Goal: Task Accomplishment & Management: Use online tool/utility

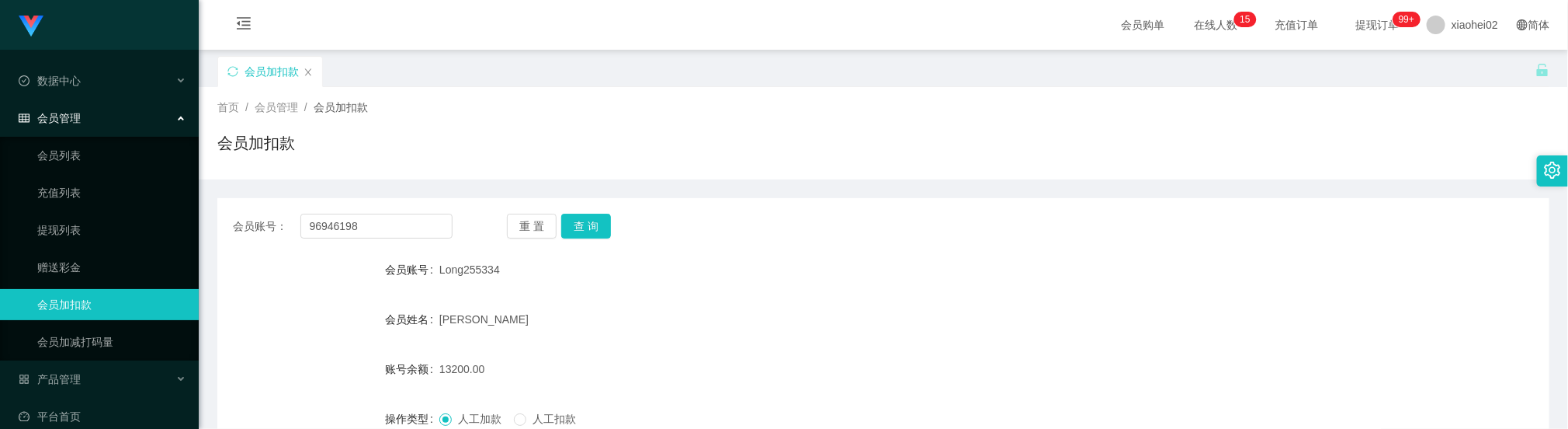
scroll to position [116, 0]
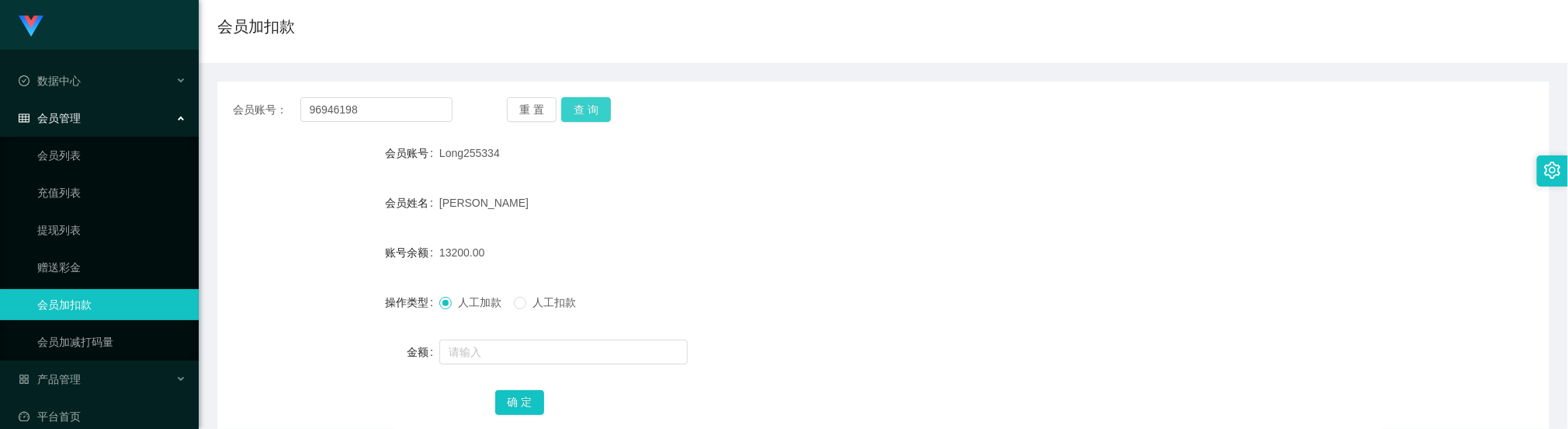
type input "96946198"
click at [574, 108] on button "查 询" at bounding box center [586, 109] width 49 height 25
click at [510, 346] on input "text" at bounding box center [563, 352] width 248 height 25
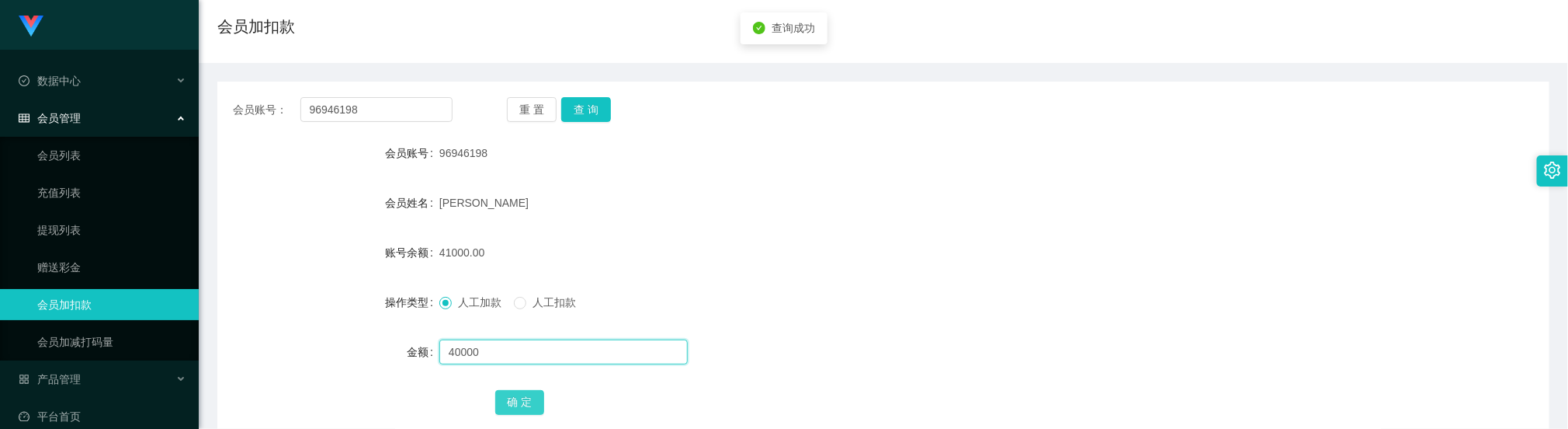
type input "40000"
click at [524, 394] on button "确 定" at bounding box center [520, 402] width 49 height 25
click at [808, 222] on form "会员账号 96946198 会员姓名 [PERSON_NAME] 账号余额 81000.00 操作类型 人工加款 人工扣款 金额 确 定" at bounding box center [882, 277] width 1332 height 280
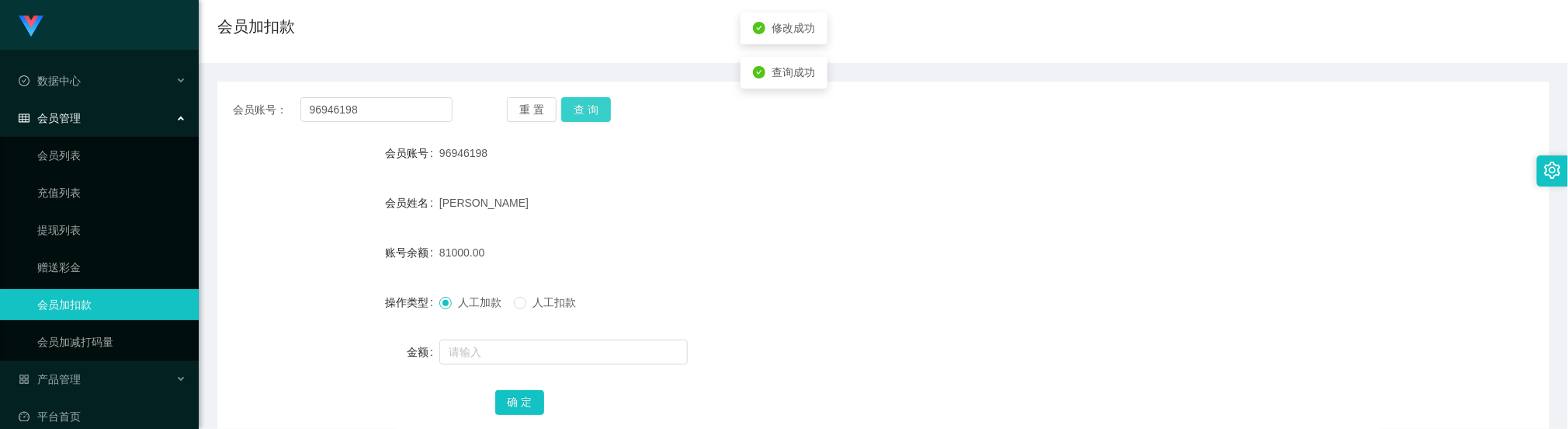
click at [583, 100] on button "查 询" at bounding box center [586, 109] width 49 height 25
click at [864, 233] on form "会员账号 96946198 会员姓名 [PERSON_NAME] 账号余额 81000.00 操作类型 人工加款 人工扣款 金额 确 定" at bounding box center [882, 277] width 1332 height 280
drag, startPoint x: 658, startPoint y: 228, endPoint x: 513, endPoint y: 175, distance: 154.4
click at [653, 228] on form "会员账号 96946198 会员姓名 [PERSON_NAME] 账号余额 81000.00 操作类型 人工加款 人工扣款 金额 确 定" at bounding box center [882, 277] width 1332 height 280
click at [399, 126] on div "会员账号： 96946198 重 置 查 询 会员账号 96946198 会员姓名 [PERSON_NAME] 账号余额 81000.00 操作类型 人工加款…" at bounding box center [882, 267] width 1332 height 370
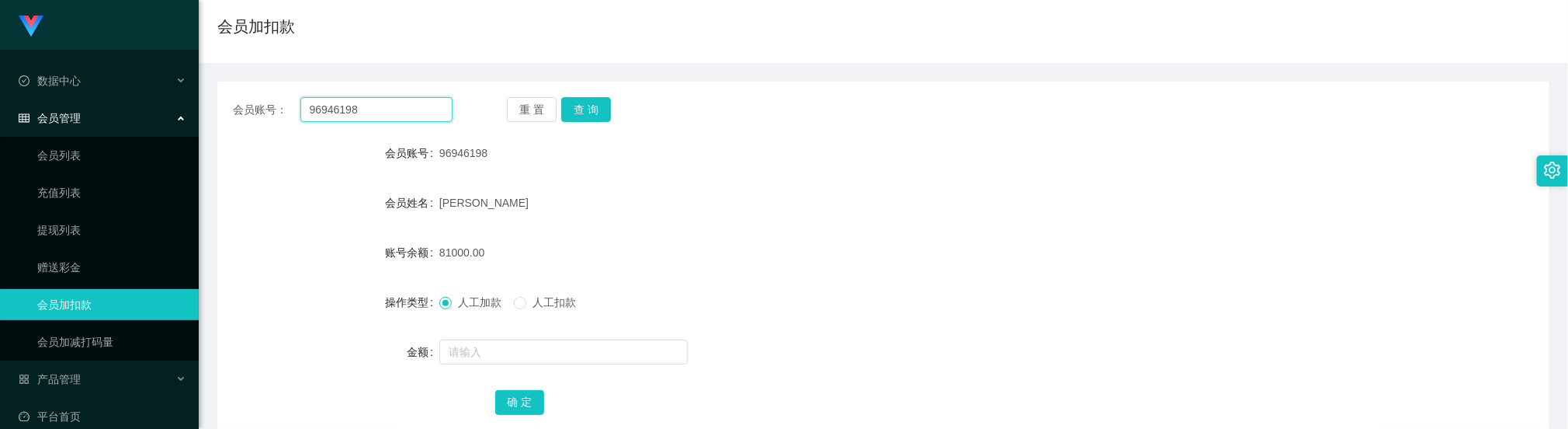
click at [401, 112] on input "96946198" at bounding box center [376, 109] width 152 height 25
click at [397, 109] on input "96946198" at bounding box center [376, 109] width 152 height 25
paste input "kk1234567"
click at [386, 129] on div "会员账号： 96946198kk1234567 重 置 查 询 会员账号 96946198 会员姓名 [PERSON_NAME] 账号余额 81000.00 …" at bounding box center [882, 267] width 1332 height 370
click at [387, 115] on input "96946198kk1234567" at bounding box center [376, 109] width 152 height 25
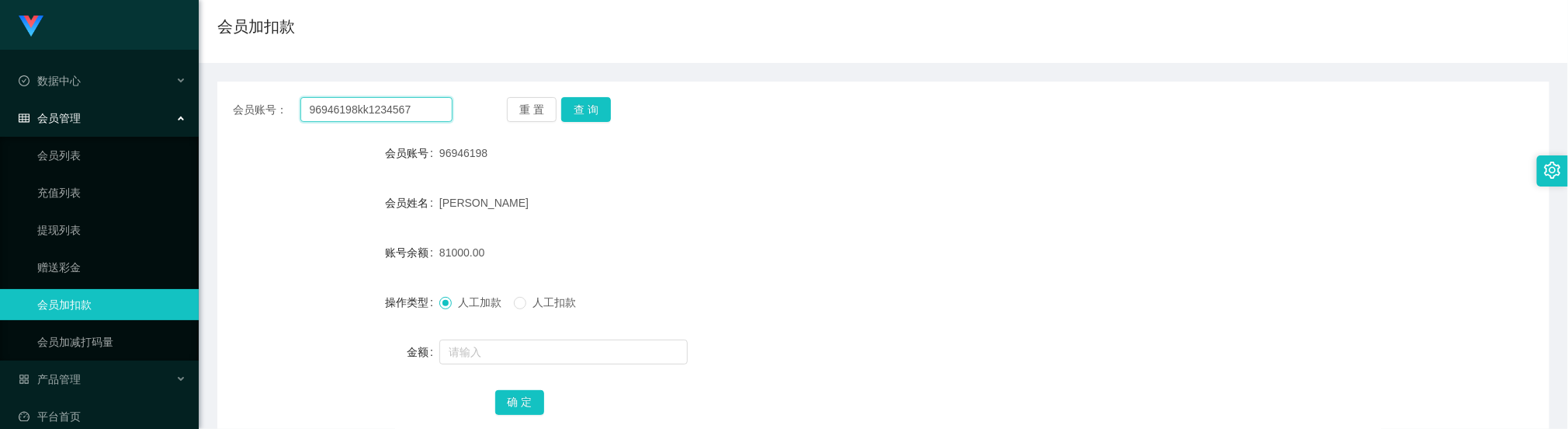
click at [385, 114] on input "96946198kk1234567" at bounding box center [376, 109] width 152 height 25
paste input "text"
type input "kk1234567"
click at [604, 110] on button "查 询" at bounding box center [586, 109] width 49 height 25
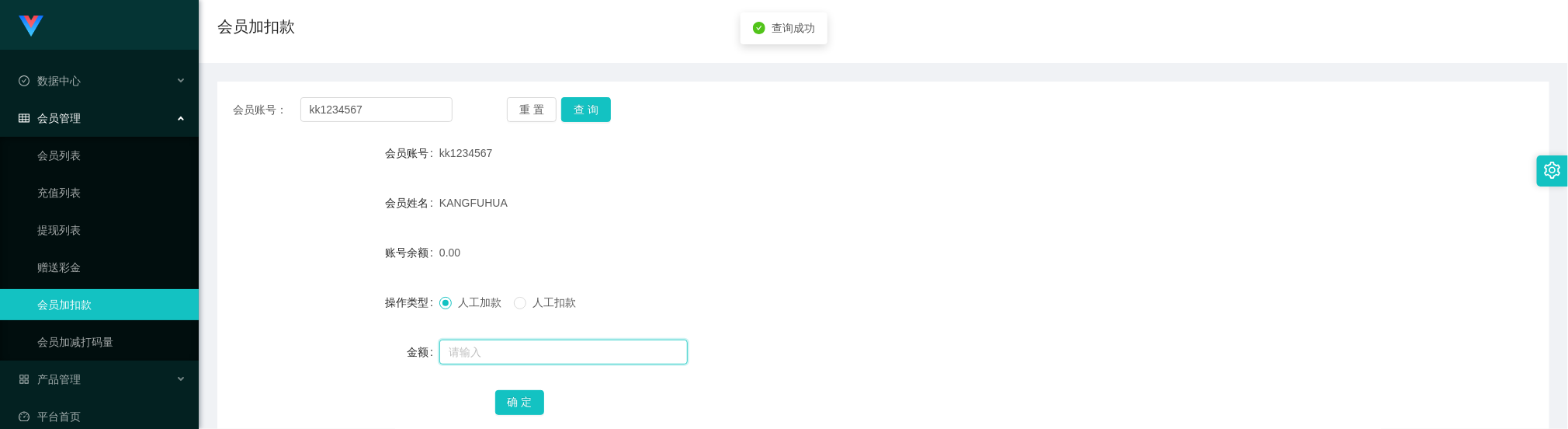
click at [508, 352] on input "text" at bounding box center [563, 352] width 248 height 25
type input "100"
click at [517, 393] on button "确 定" at bounding box center [520, 402] width 49 height 25
click at [757, 192] on div "KANGFUHUA" at bounding box center [827, 203] width 777 height 31
click at [607, 107] on button "查 询" at bounding box center [586, 109] width 49 height 25
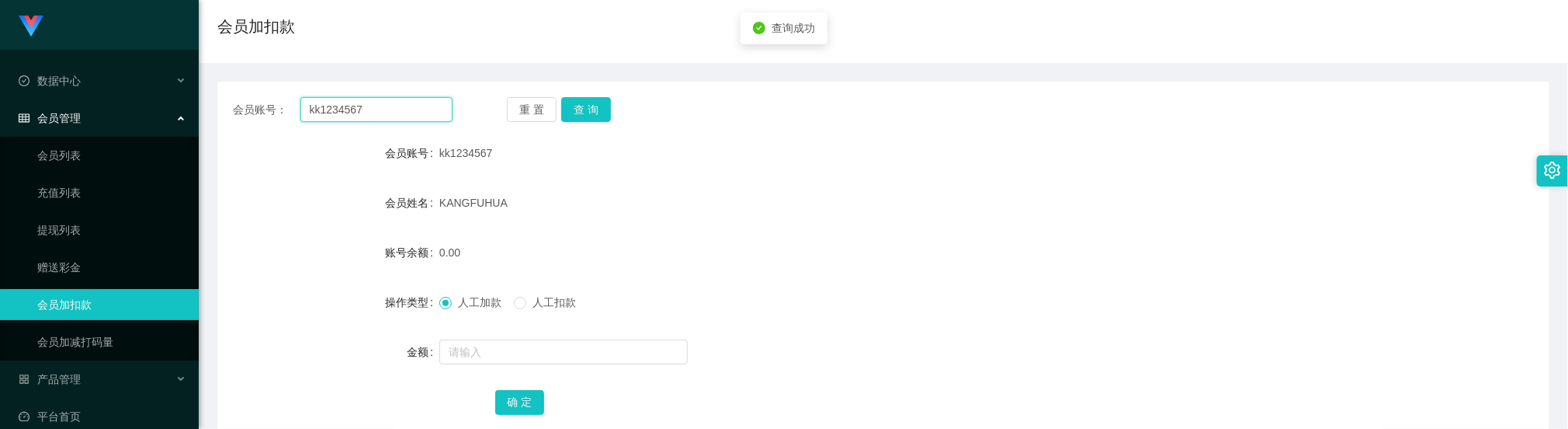
click at [420, 100] on input "kk1234567" at bounding box center [376, 109] width 152 height 25
click at [580, 108] on button "查 询" at bounding box center [586, 109] width 49 height 25
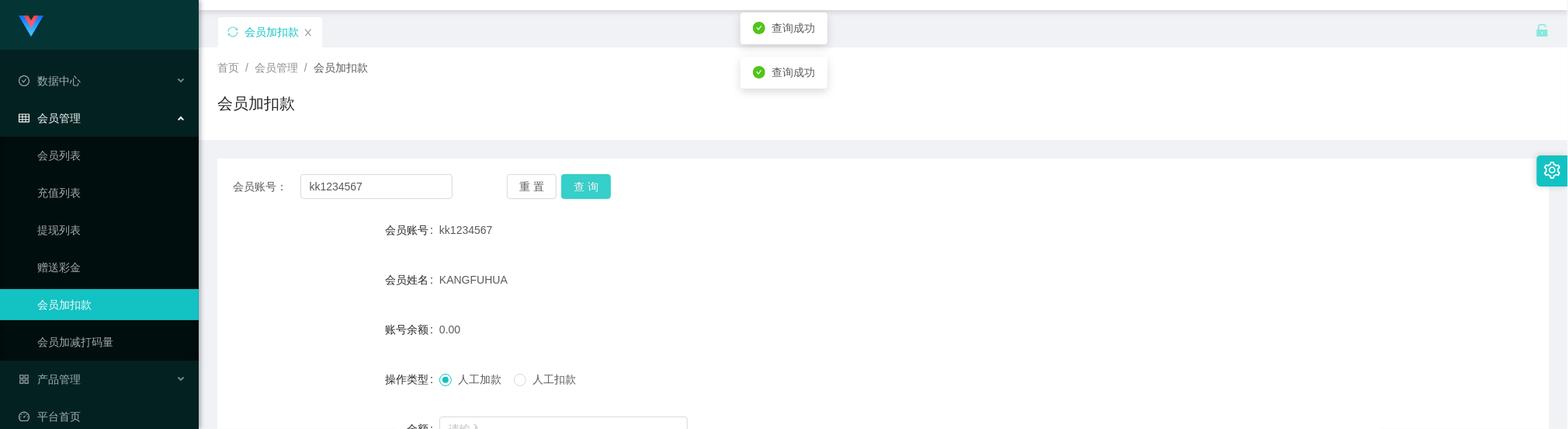
scroll to position [0, 0]
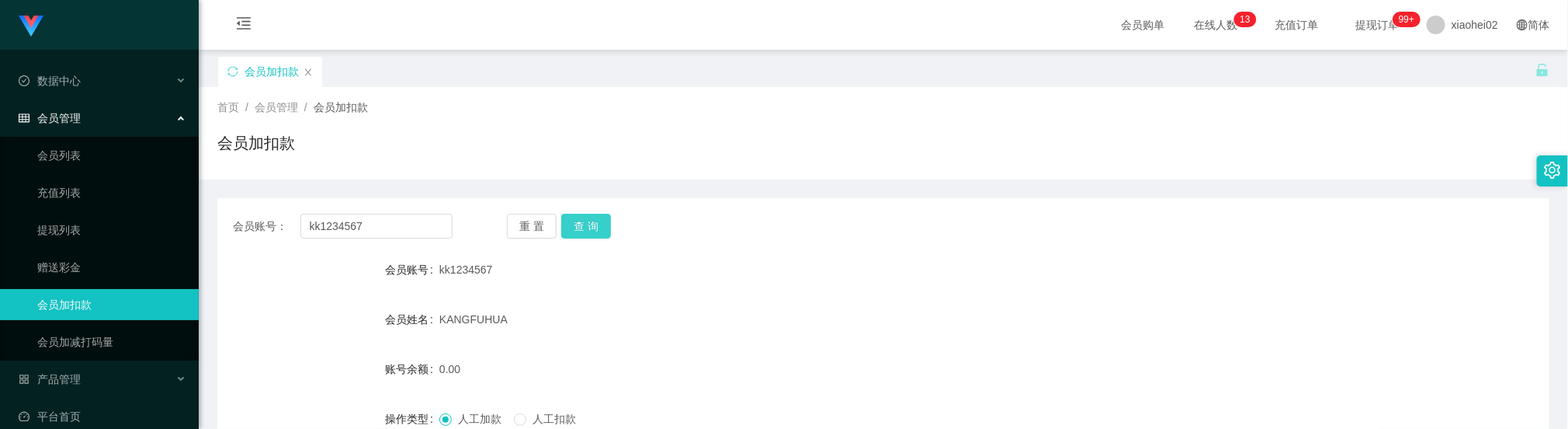
click at [589, 224] on button "查 询" at bounding box center [586, 226] width 49 height 25
click at [899, 317] on div "KANGFUHUA" at bounding box center [827, 320] width 777 height 31
click at [384, 224] on input "kk1234567" at bounding box center [376, 226] width 152 height 25
drag, startPoint x: 590, startPoint y: 231, endPoint x: 570, endPoint y: 260, distance: 35.2
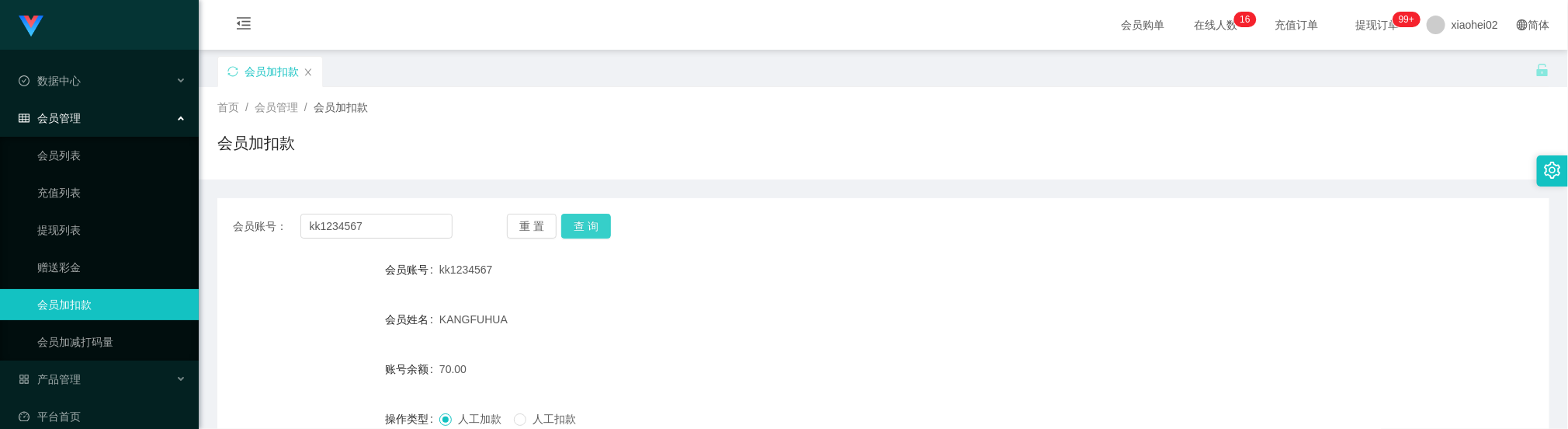
click at [590, 231] on button "查 询" at bounding box center [586, 226] width 49 height 25
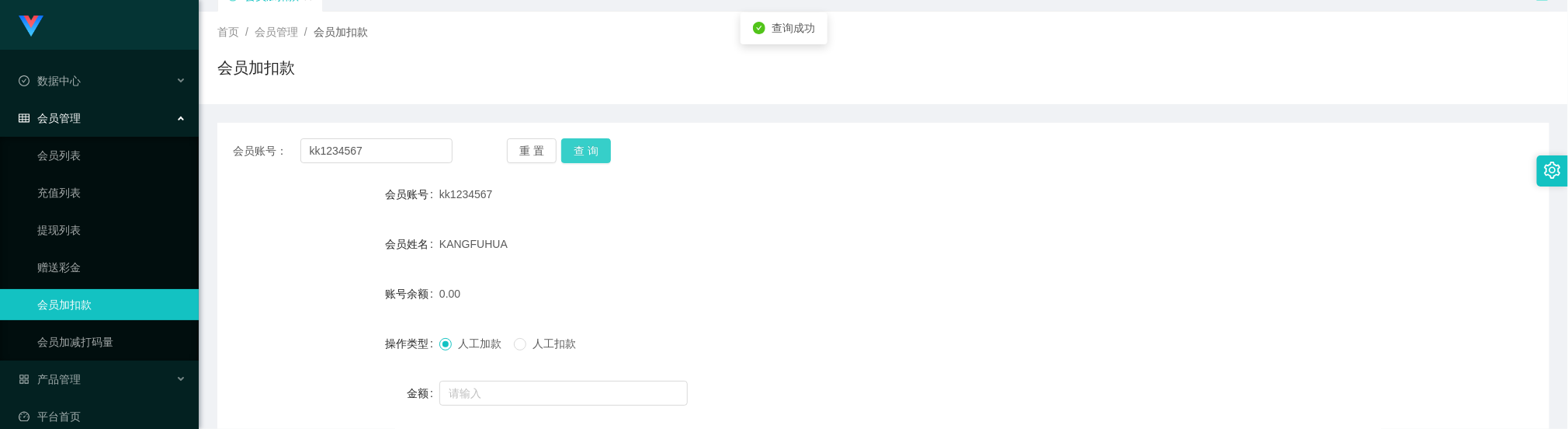
scroll to position [116, 0]
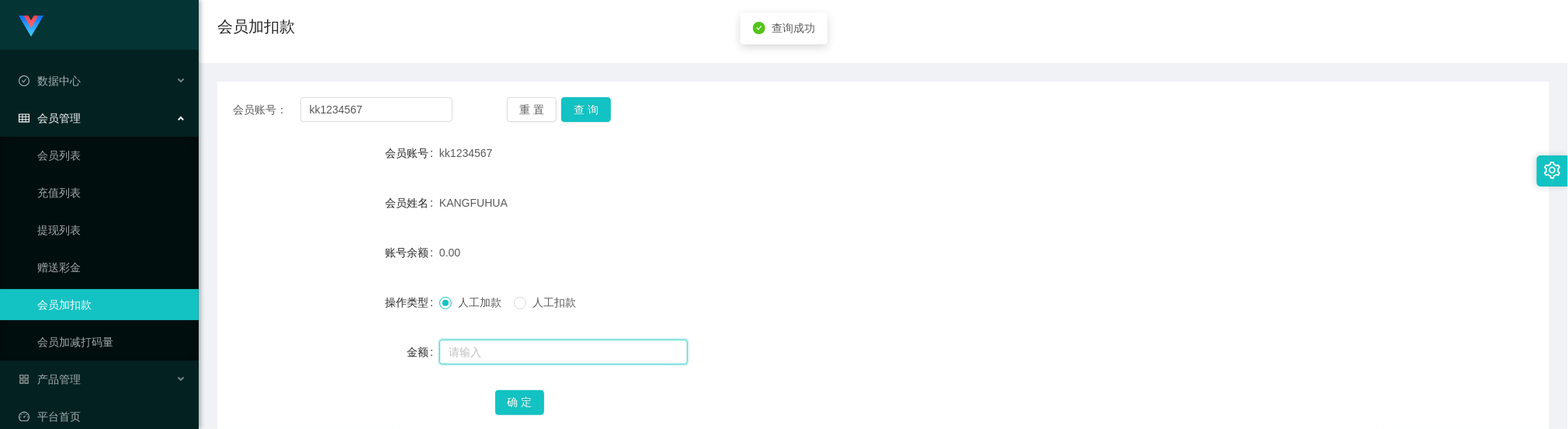
click at [520, 357] on input "text" at bounding box center [563, 352] width 248 height 25
type input "72"
click at [518, 392] on button "确 定" at bounding box center [520, 402] width 49 height 25
drag, startPoint x: 810, startPoint y: 195, endPoint x: 899, endPoint y: 116, distance: 119.0
click at [812, 195] on div "KANGFUHUA" at bounding box center [827, 203] width 777 height 31
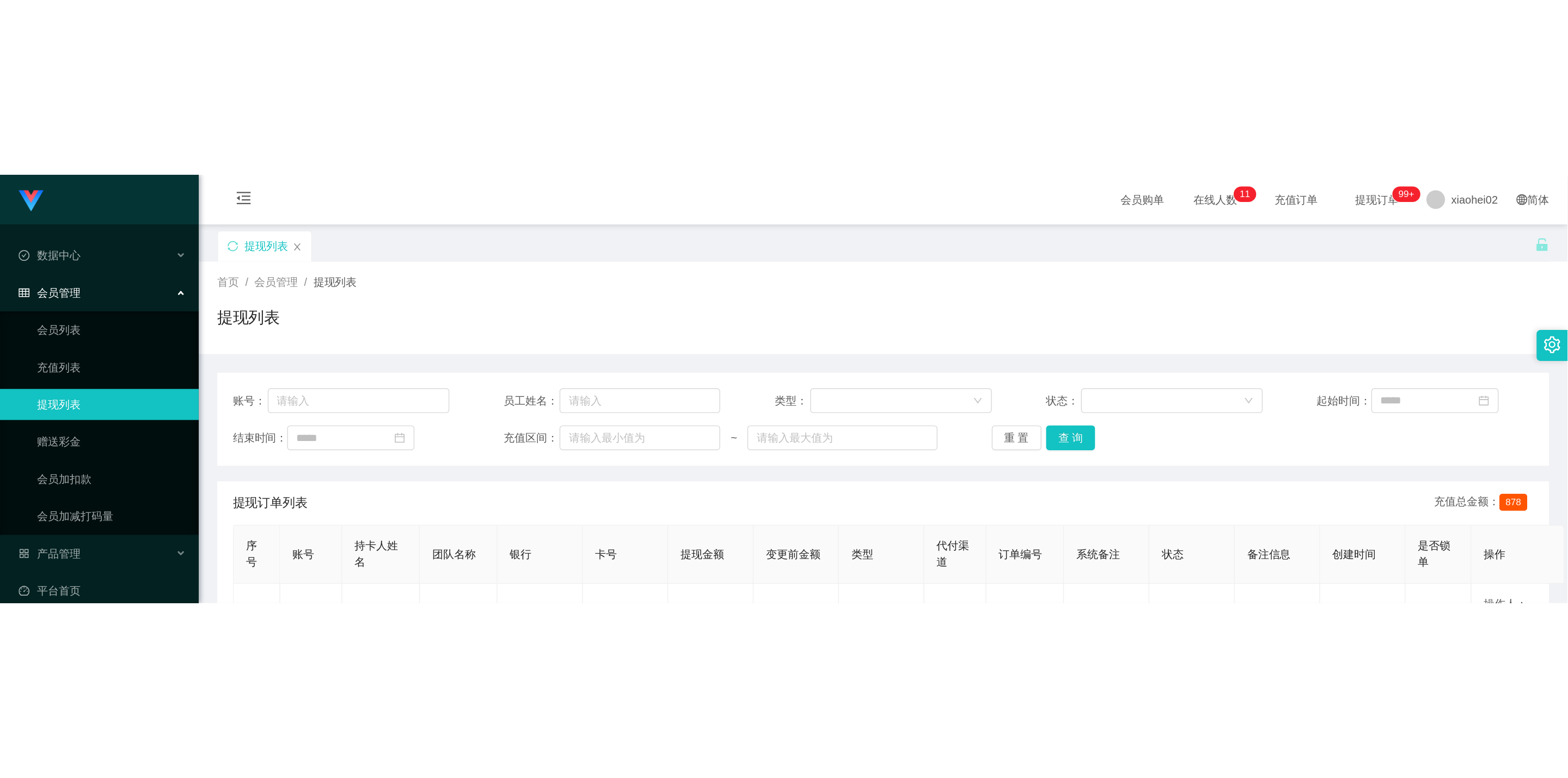
scroll to position [163, 0]
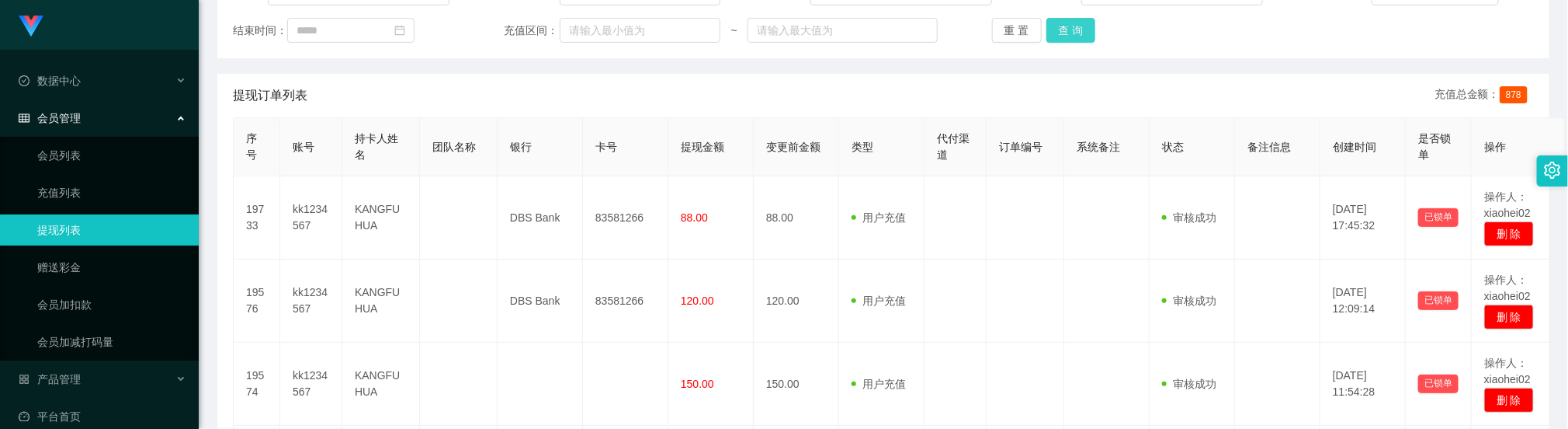
click at [1069, 26] on button "查 询" at bounding box center [1071, 30] width 49 height 25
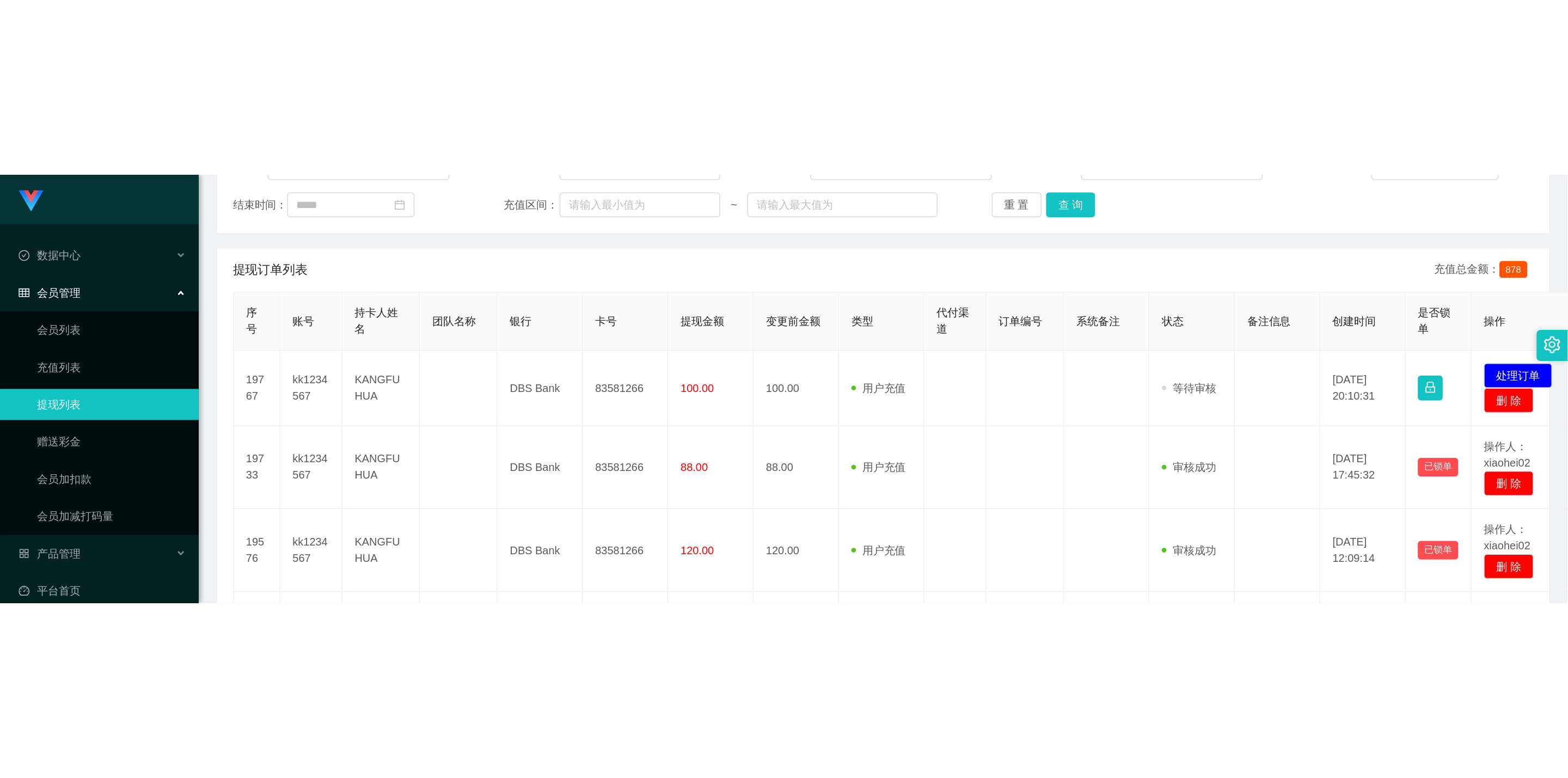
scroll to position [59, 0]
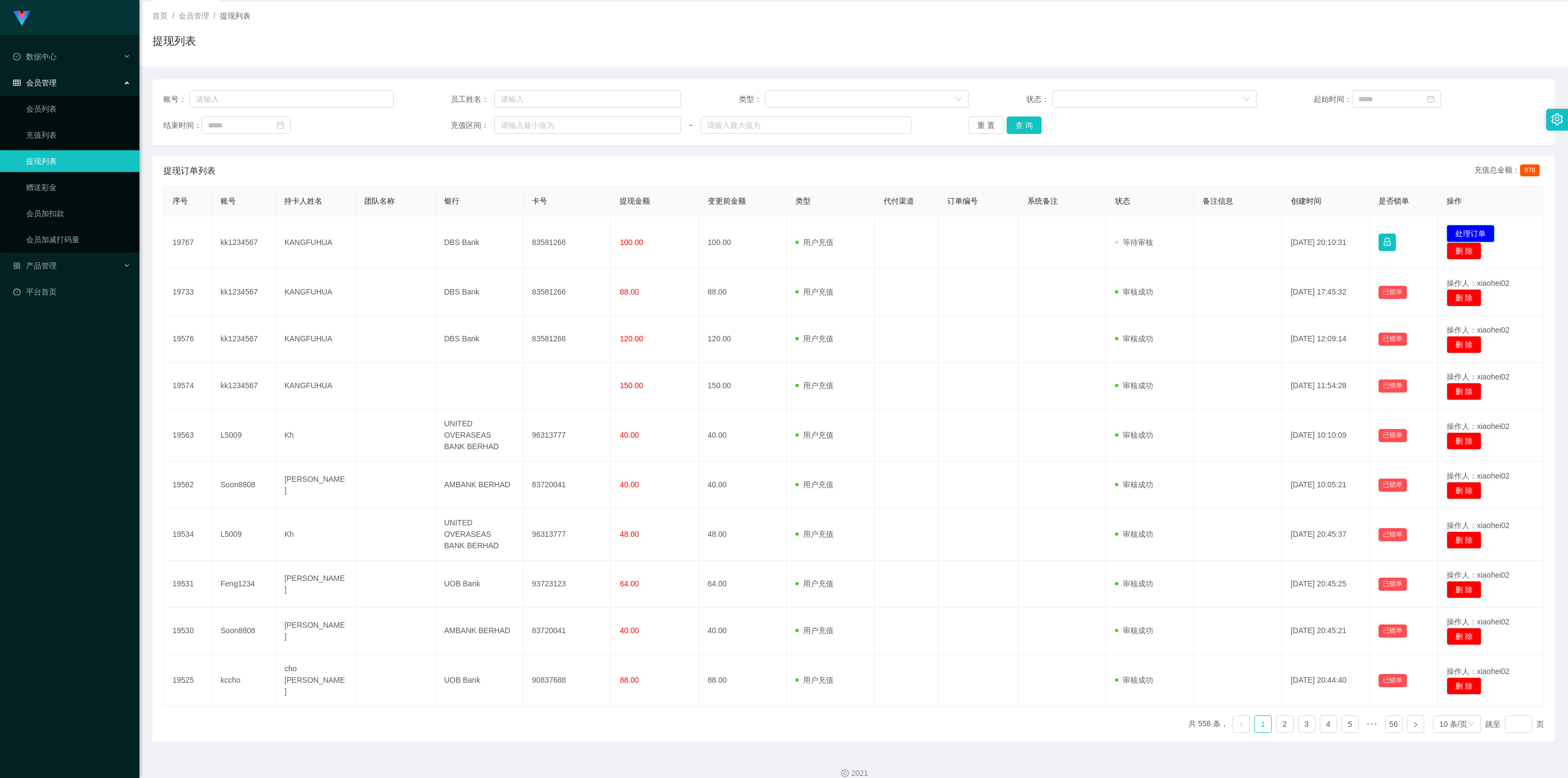
click at [1099, 234] on button "处理订单" at bounding box center [1471, 233] width 48 height 18
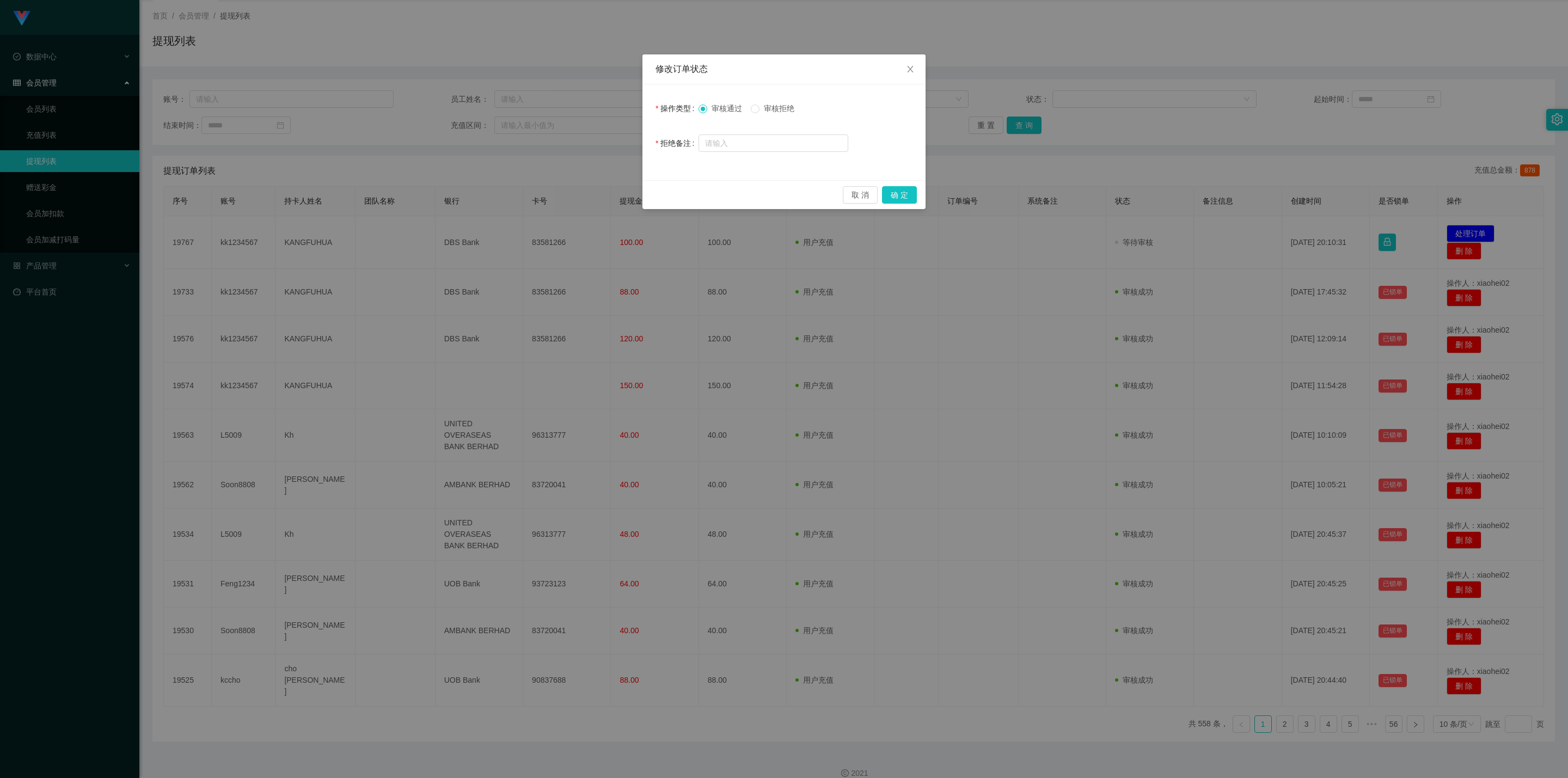
click at [789, 108] on span "审核拒绝" at bounding box center [779, 108] width 39 height 9
click at [782, 136] on input "text" at bounding box center [774, 143] width 150 height 18
type input "w"
type input "；"
type input "联系助理"
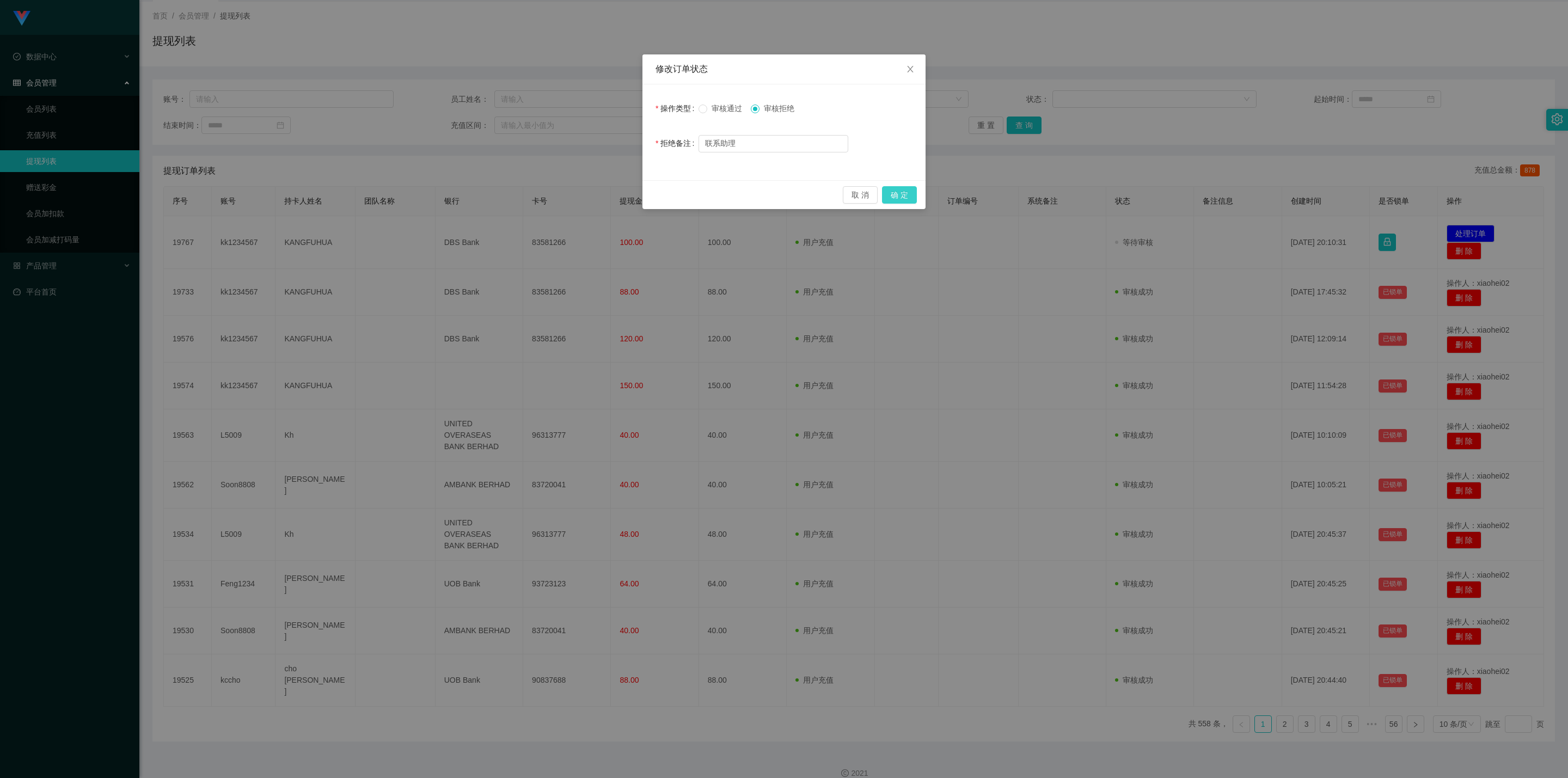
click at [901, 199] on button "确 定" at bounding box center [899, 195] width 35 height 18
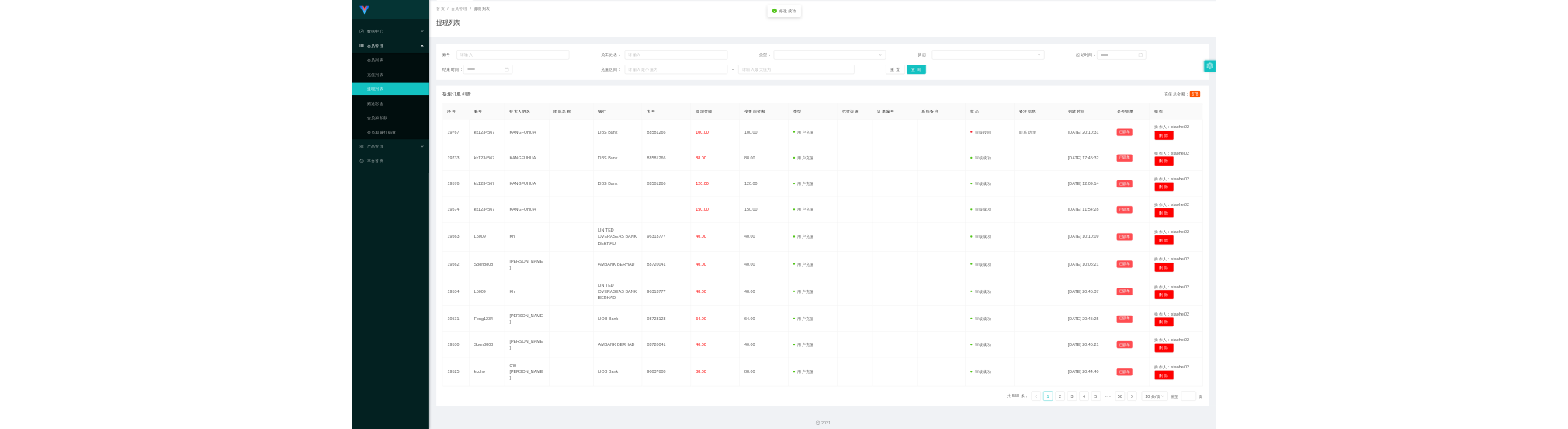
scroll to position [76, 0]
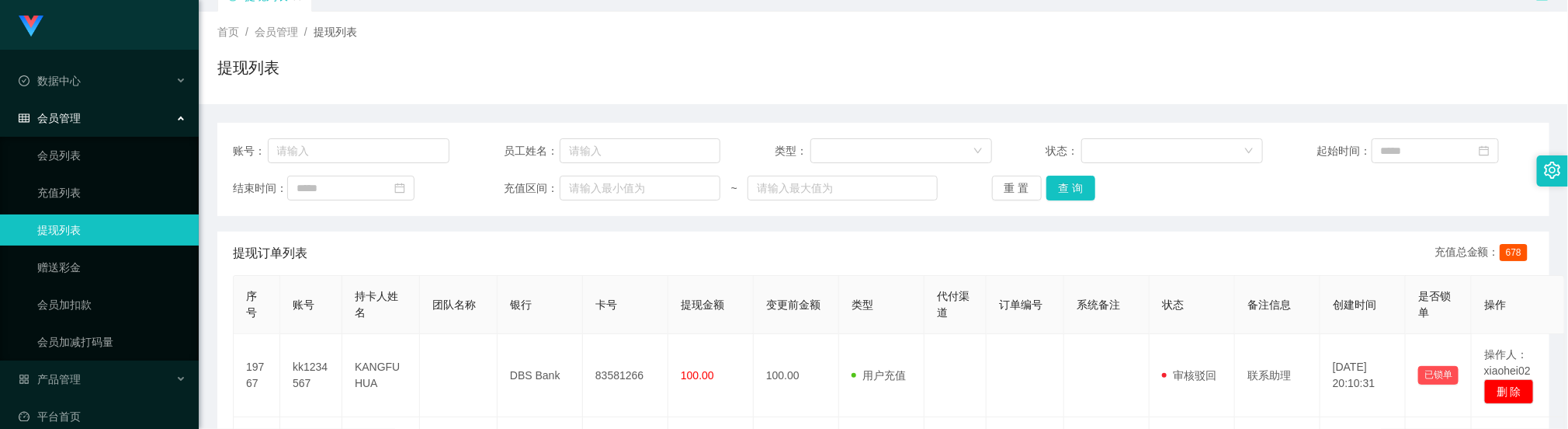
click at [943, 202] on div "账号： 员工姓名： 类型： 状态： 起始时间： 结束时间： 充值区间： ~ 重 置 查 询" at bounding box center [882, 168] width 1332 height 93
click at [1080, 188] on button "查 询" at bounding box center [1071, 188] width 49 height 25
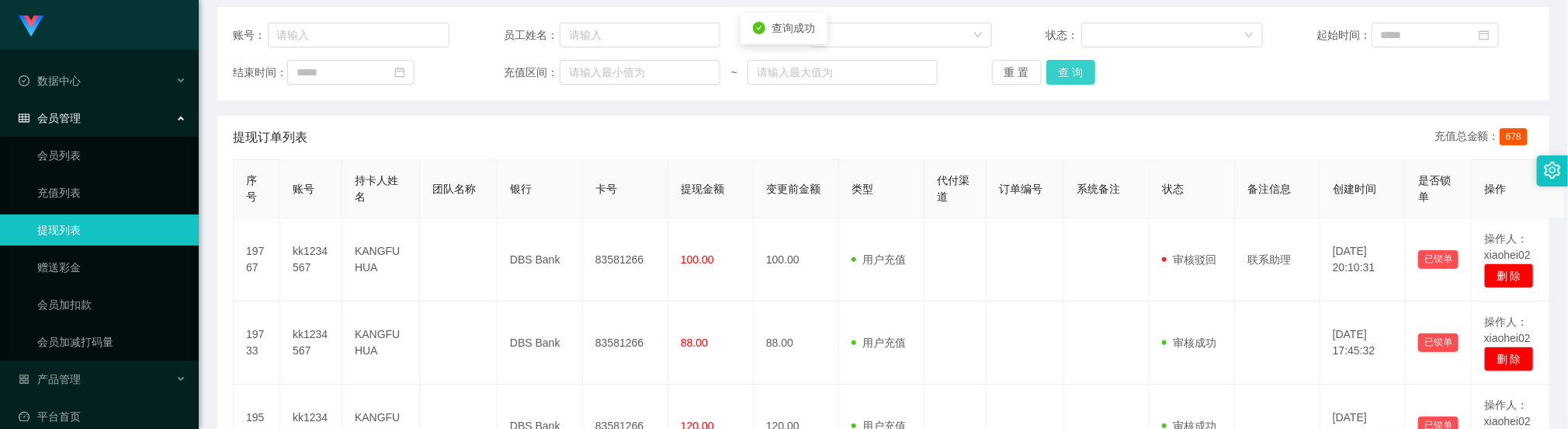
scroll to position [192, 0]
click at [1067, 72] on button "查 询" at bounding box center [1071, 71] width 49 height 25
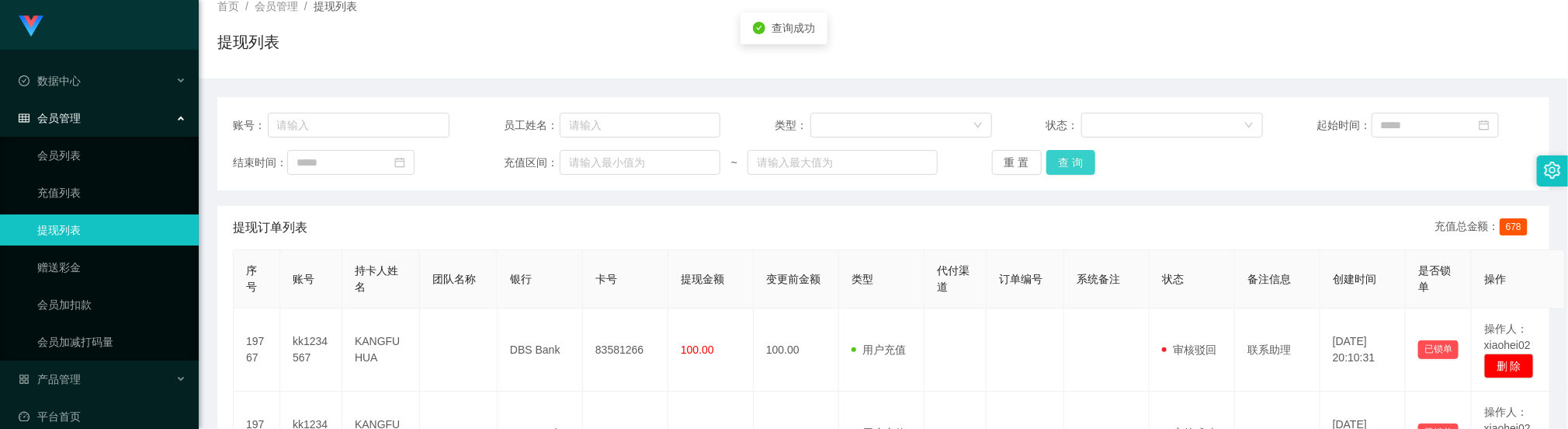
scroll to position [76, 0]
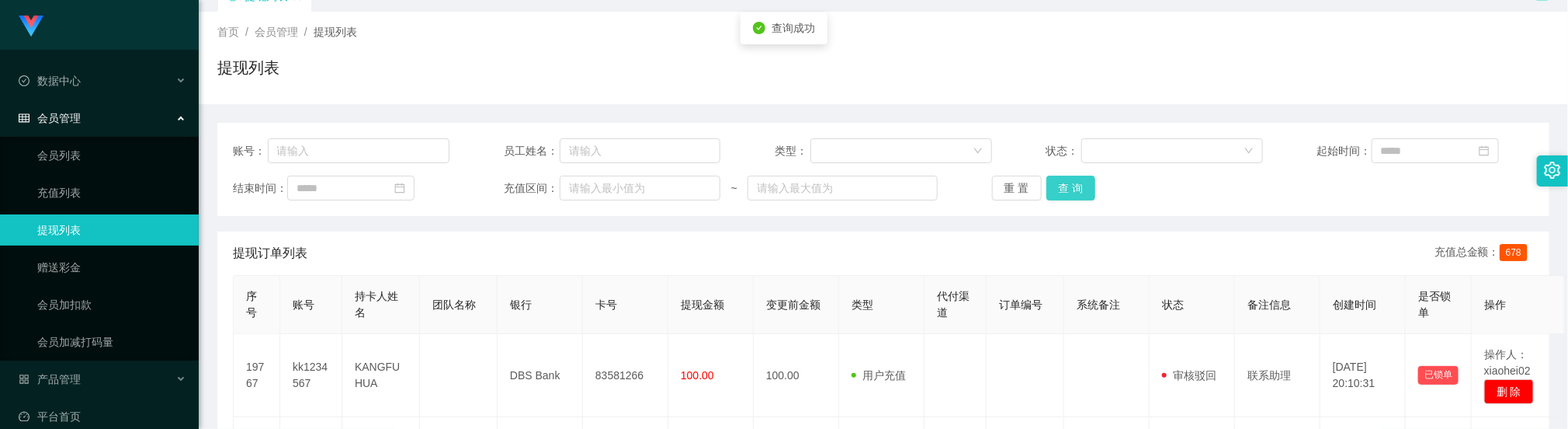
click at [1064, 191] on button "查 询" at bounding box center [1071, 188] width 49 height 25
click at [1067, 192] on button "查 询" at bounding box center [1071, 188] width 49 height 25
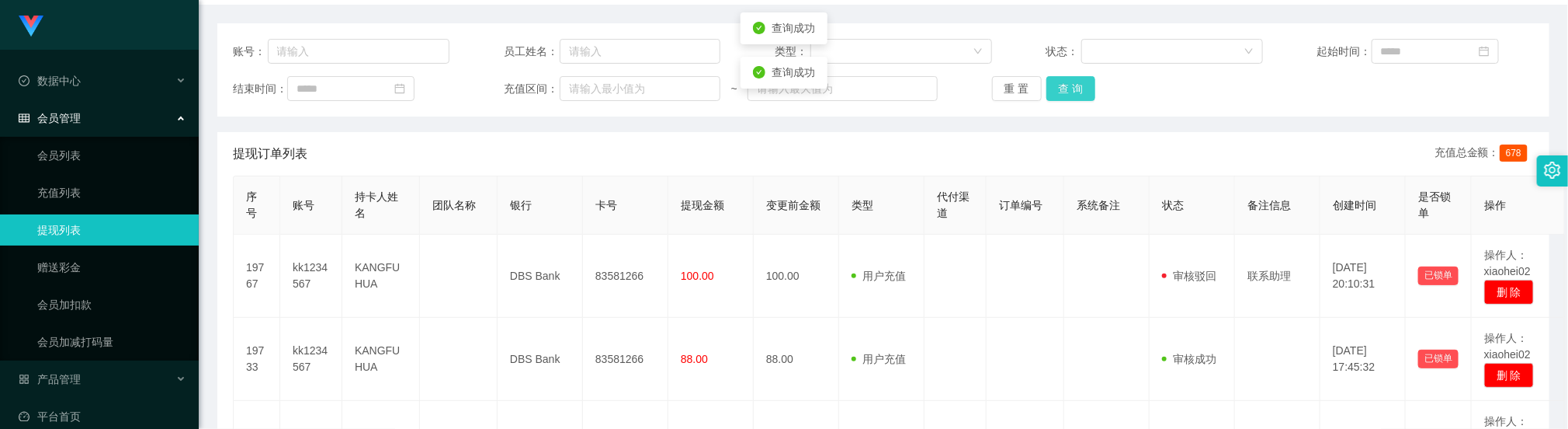
scroll to position [308, 0]
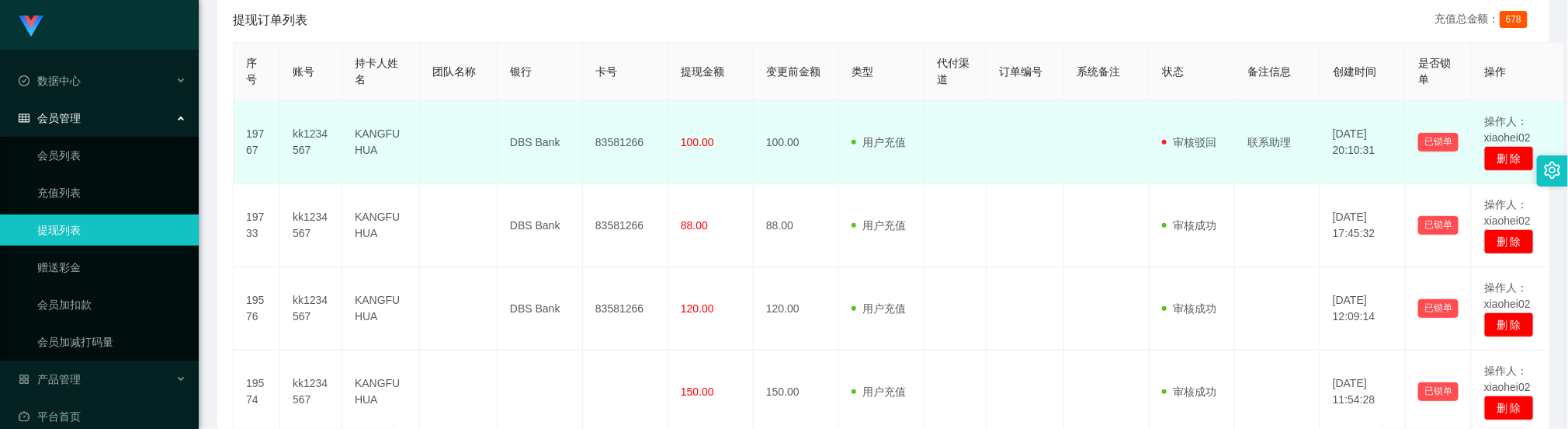
click at [883, 170] on td "用户充值 人工扣款" at bounding box center [882, 142] width 85 height 83
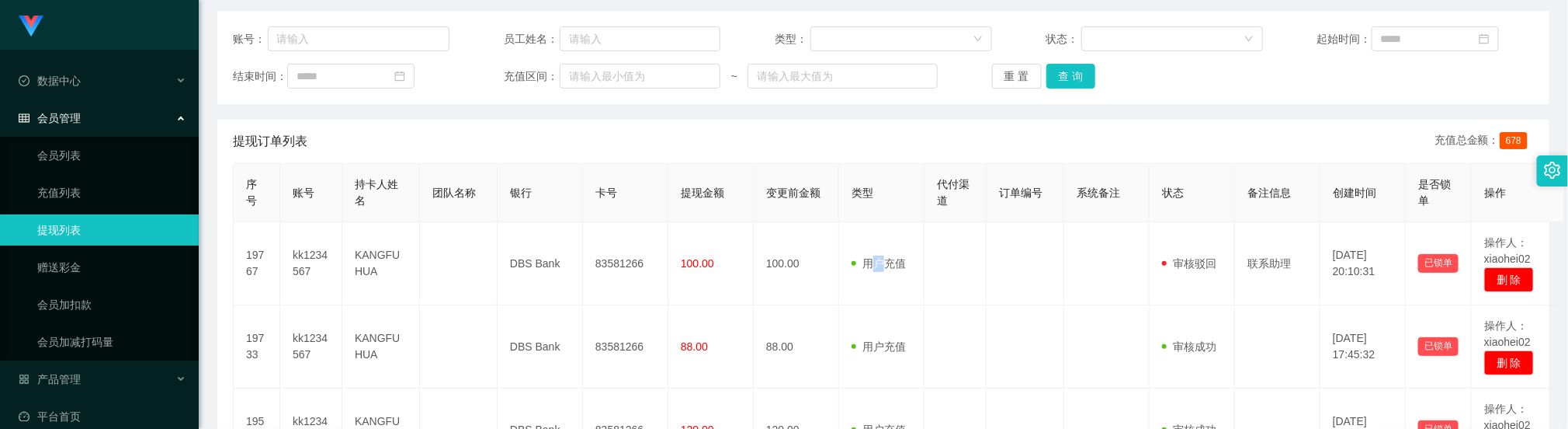
scroll to position [76, 0]
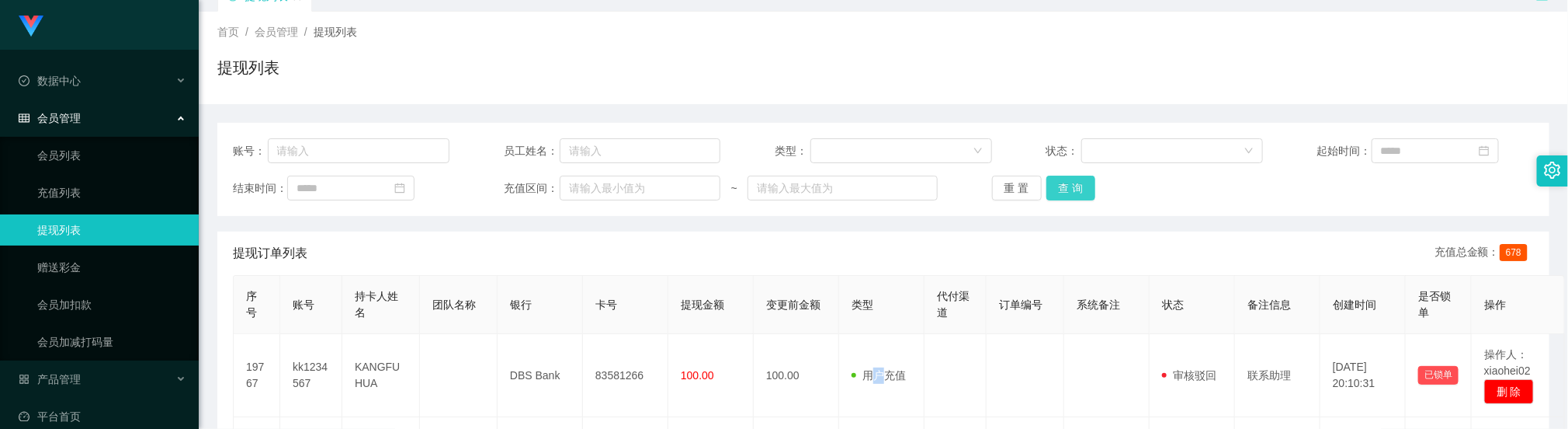
click at [1073, 188] on button "查 询" at bounding box center [1071, 188] width 49 height 25
click at [1057, 182] on button "查 询" at bounding box center [1071, 188] width 49 height 25
click at [1069, 182] on button "查 询" at bounding box center [1071, 188] width 49 height 25
click at [1067, 182] on button "查 询" at bounding box center [1071, 188] width 49 height 25
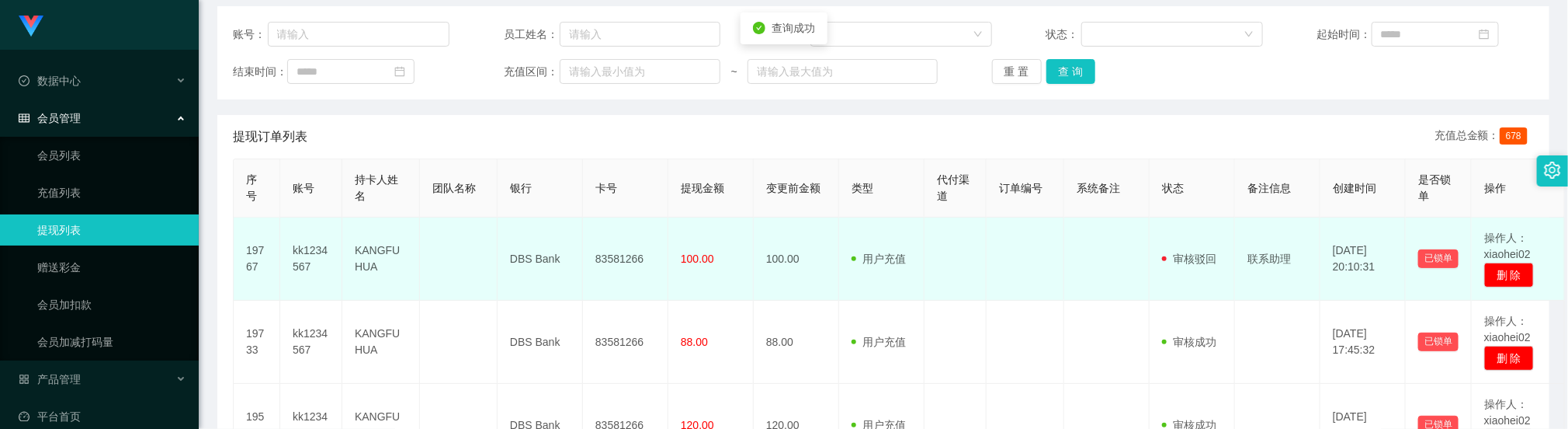
click at [904, 261] on span "用户充值" at bounding box center [878, 259] width 55 height 12
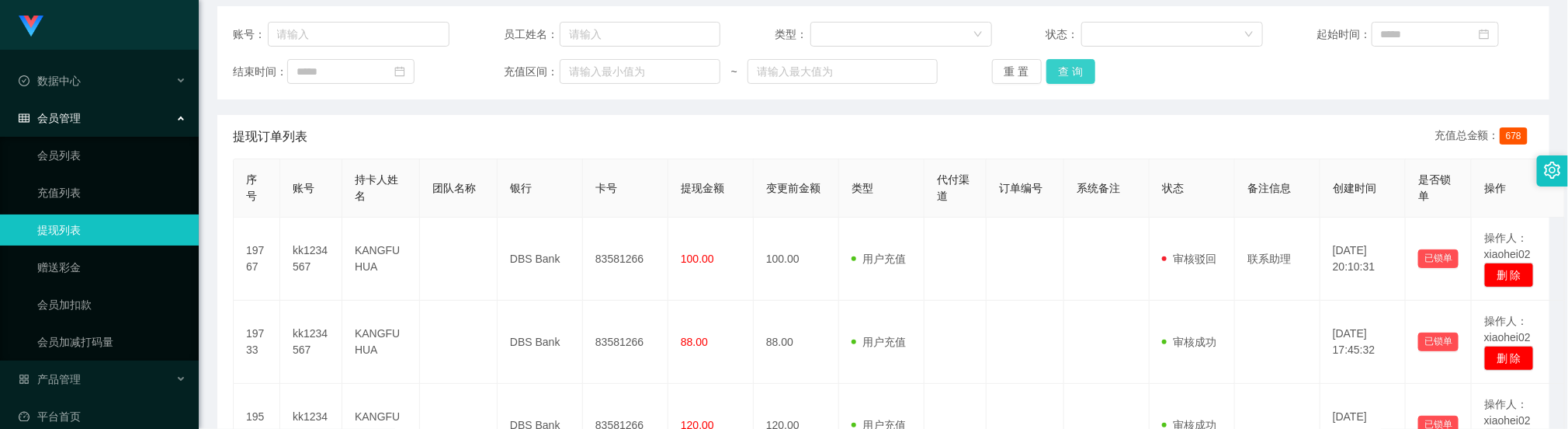
click at [1079, 68] on button "查 询" at bounding box center [1071, 71] width 49 height 25
click at [1030, 149] on div "提现订单列表 充值总金额： 678" at bounding box center [882, 136] width 1301 height 43
click at [1057, 84] on div "账号： 员工姓名： 类型： 状态： 起始时间： 结束时间： 充值区间： ~ 重 置 查 询" at bounding box center [882, 52] width 1332 height 93
click at [1060, 59] on button "查 询" at bounding box center [1071, 71] width 49 height 25
click at [1060, 77] on button "查 询" at bounding box center [1071, 71] width 49 height 25
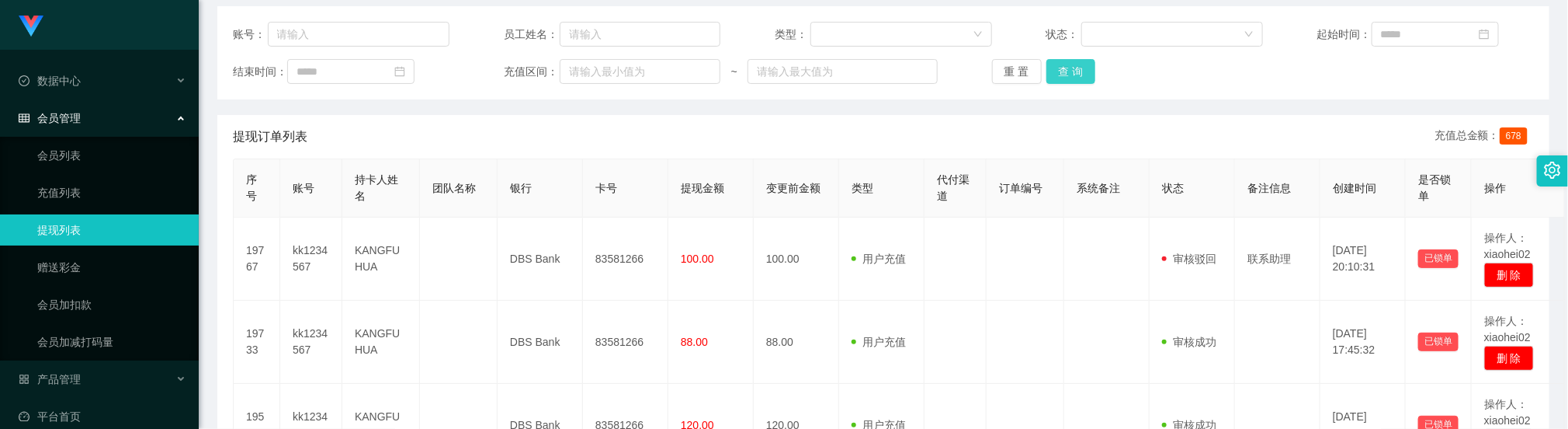
click at [1084, 77] on button "查 询" at bounding box center [1071, 71] width 49 height 25
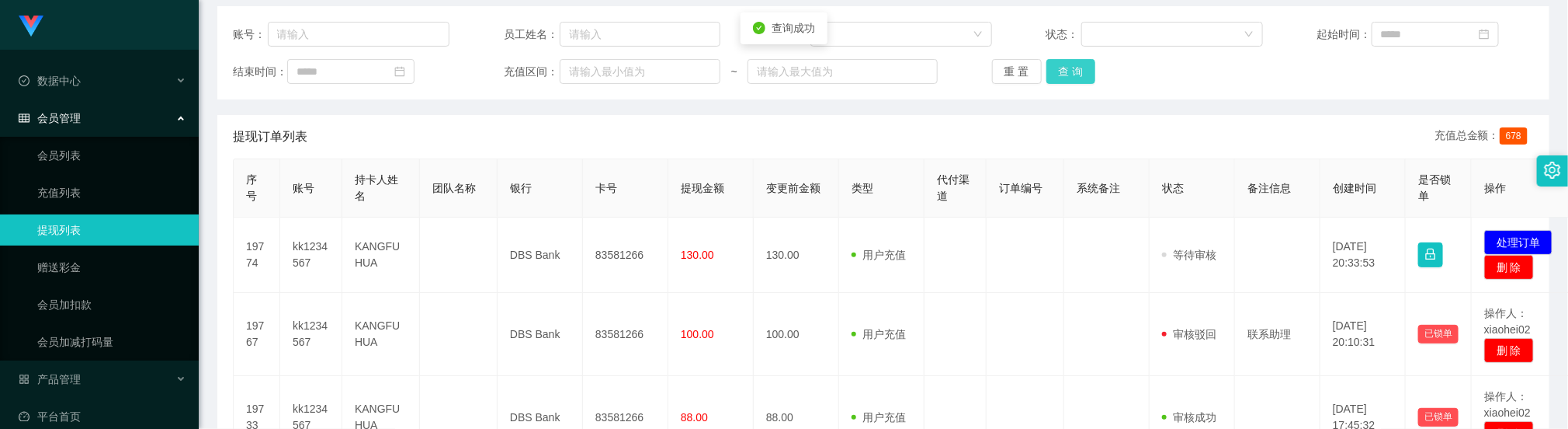
scroll to position [184, 0]
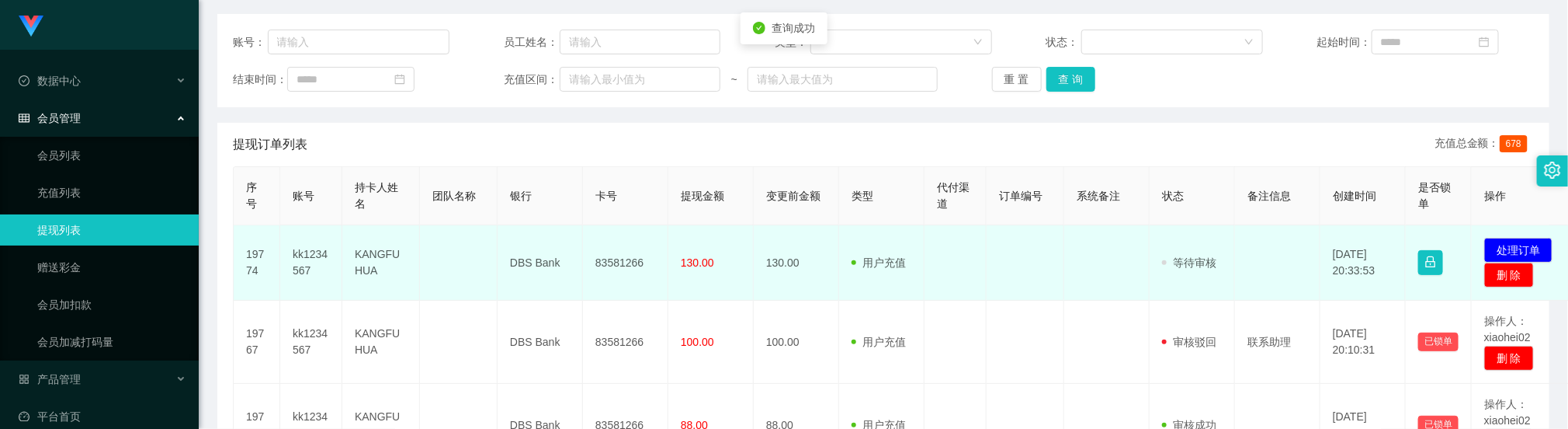
click at [613, 260] on td "83581266" at bounding box center [626, 262] width 85 height 76
copy td "83581266"
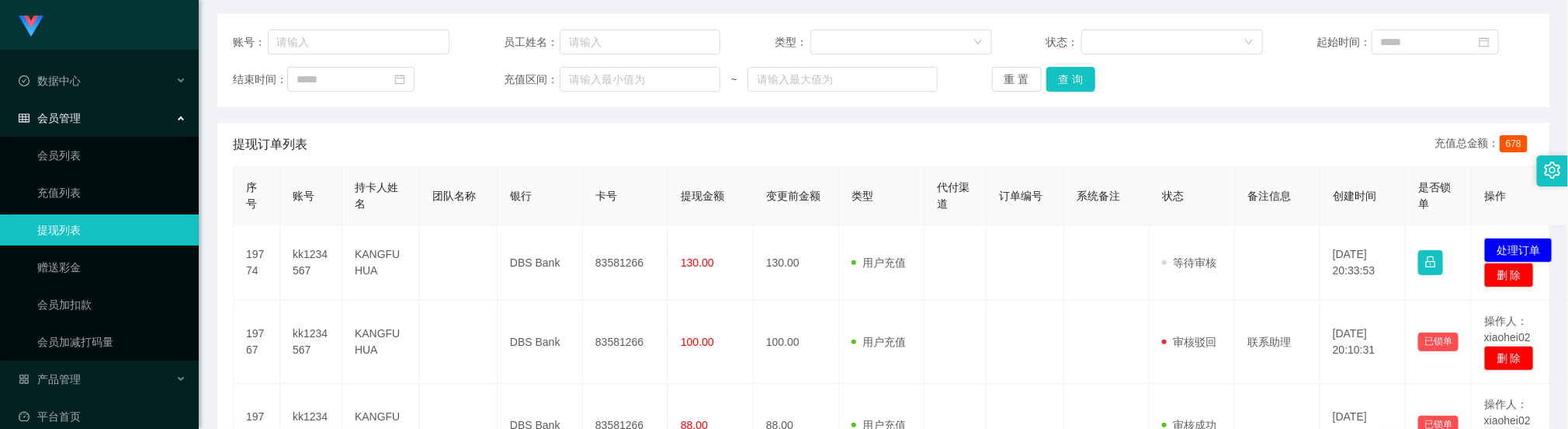
drag, startPoint x: 955, startPoint y: 322, endPoint x: 1097, endPoint y: 187, distance: 195.9
click at [964, 321] on td at bounding box center [955, 342] width 62 height 83
click at [1072, 84] on button "查 询" at bounding box center [1071, 79] width 49 height 25
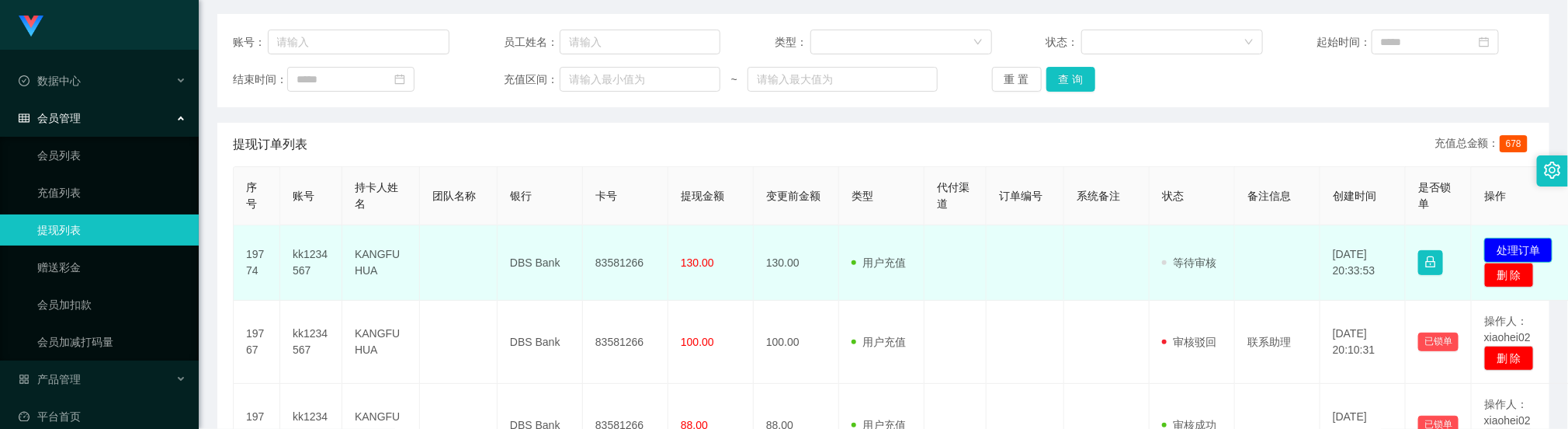
click at [1512, 248] on button "处理订单" at bounding box center [1518, 250] width 69 height 25
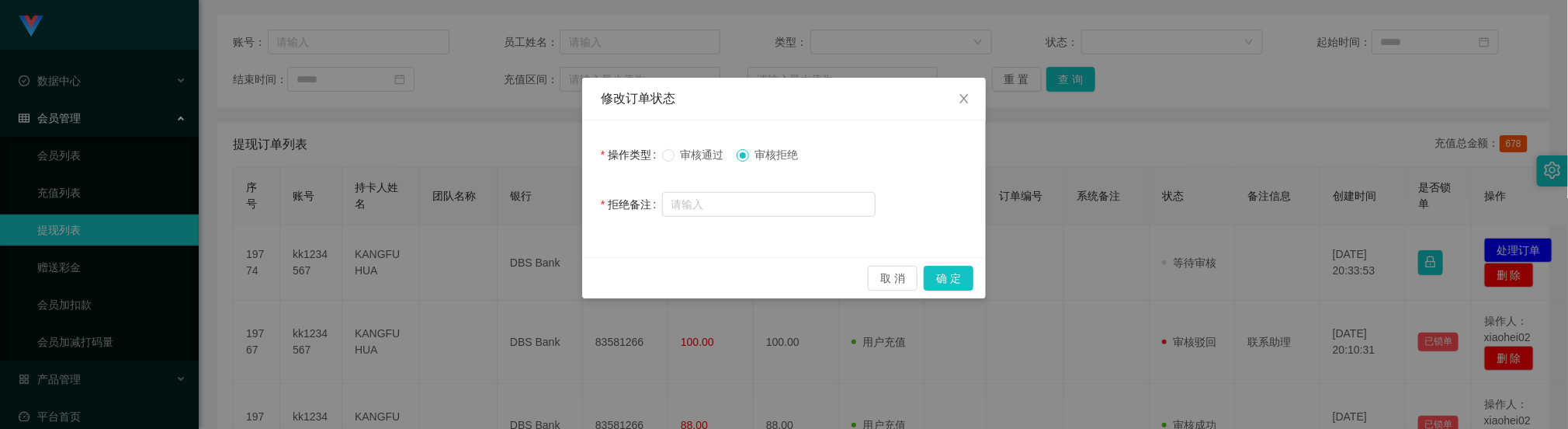
click at [679, 152] on span "审核通过" at bounding box center [702, 155] width 56 height 12
click at [952, 280] on button "确 定" at bounding box center [948, 278] width 49 height 25
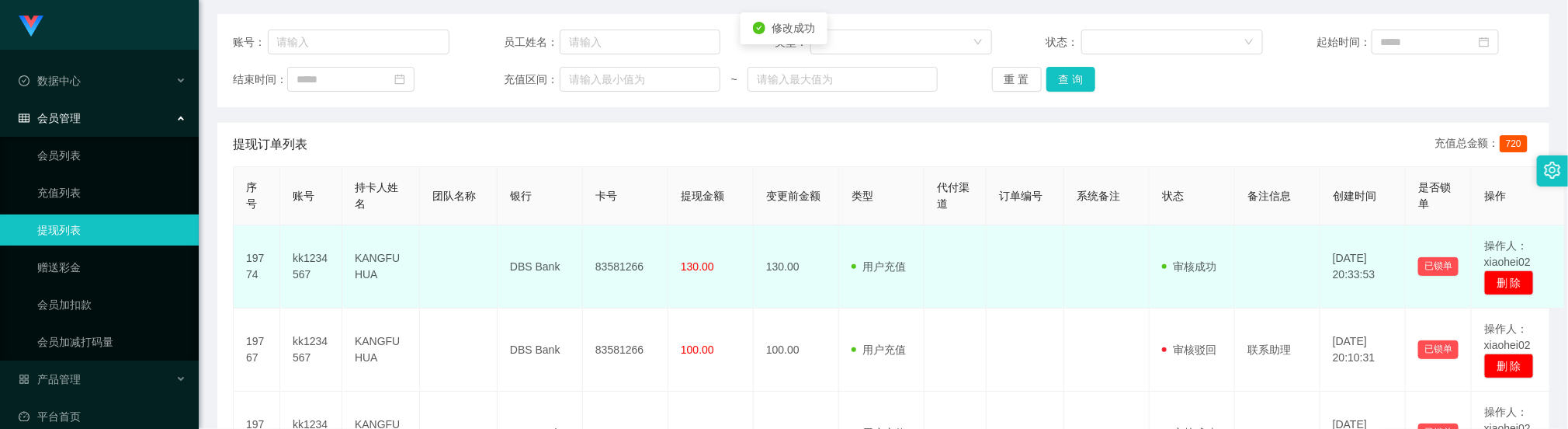
scroll to position [192, 0]
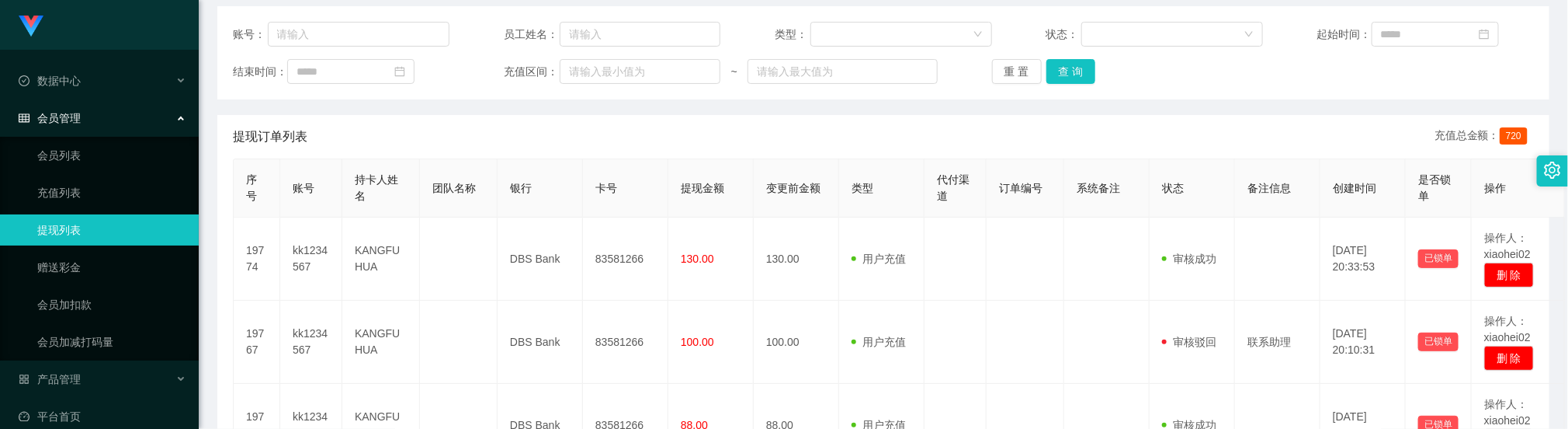
click at [561, 122] on div "提现订单列表 充值总金额： 720" at bounding box center [882, 136] width 1301 height 43
click at [1058, 63] on button "查 询" at bounding box center [1071, 71] width 49 height 25
click at [830, 124] on div "提现订单列表 充值总金额： 720" at bounding box center [882, 136] width 1301 height 43
click at [1078, 65] on button "查 询" at bounding box center [1071, 71] width 49 height 25
drag, startPoint x: 574, startPoint y: 175, endPoint x: 552, endPoint y: 126, distance: 53.7
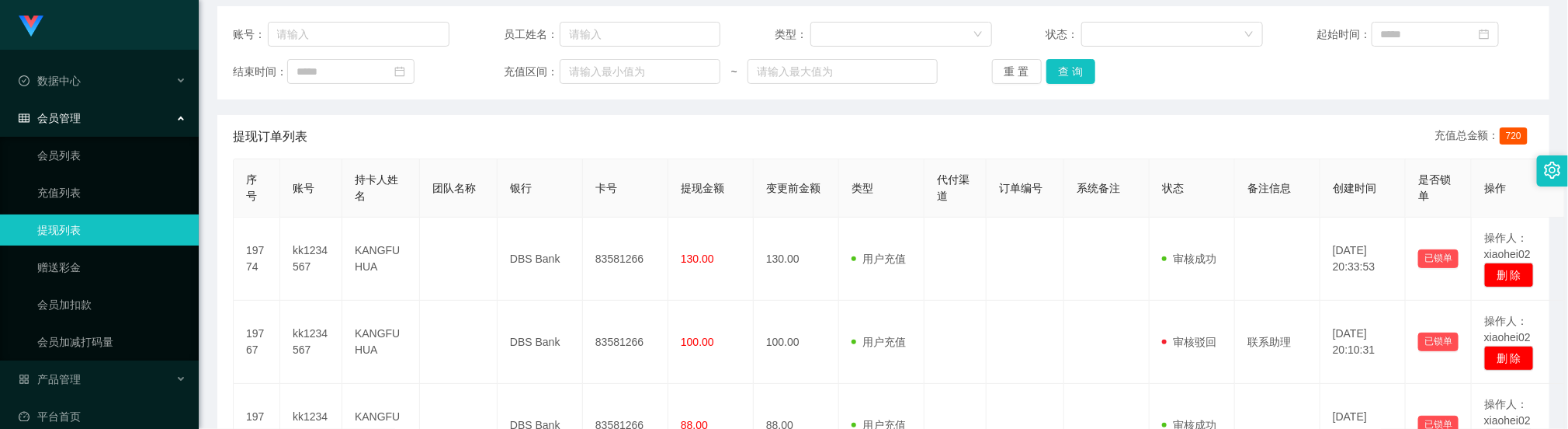
click at [570, 173] on th "银行" at bounding box center [540, 188] width 85 height 58
click at [1058, 69] on button "查 询" at bounding box center [1071, 71] width 49 height 25
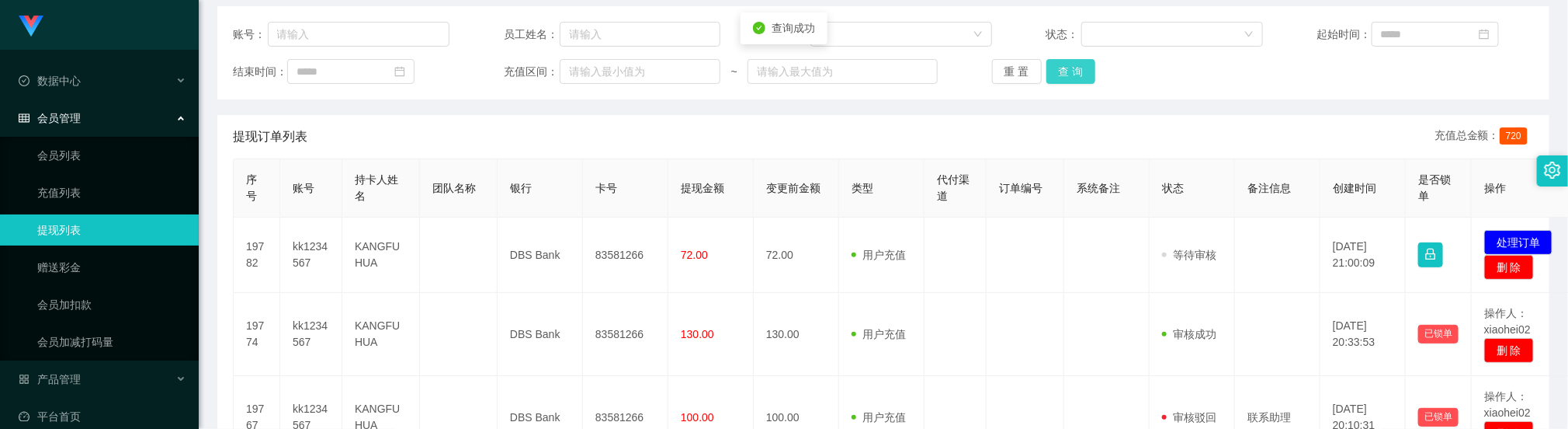
scroll to position [184, 0]
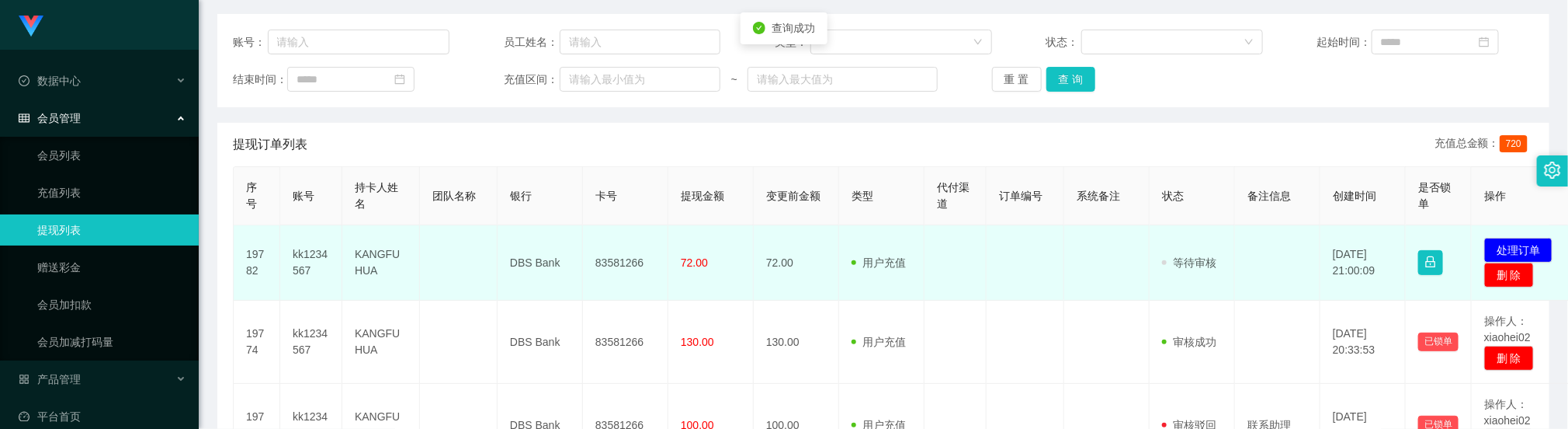
click at [610, 261] on td "83581266" at bounding box center [626, 262] width 85 height 76
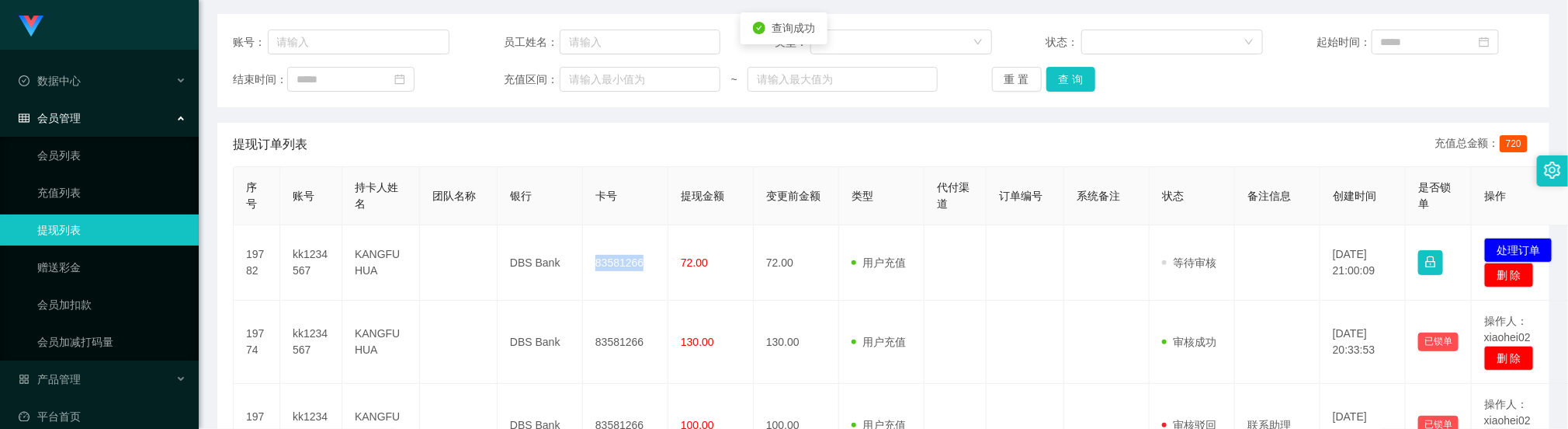
drag, startPoint x: 610, startPoint y: 261, endPoint x: 647, endPoint y: 224, distance: 52.3
click at [611, 261] on td "83581266" at bounding box center [626, 262] width 85 height 76
copy td "83581266"
click at [871, 181] on th "类型" at bounding box center [882, 195] width 85 height 58
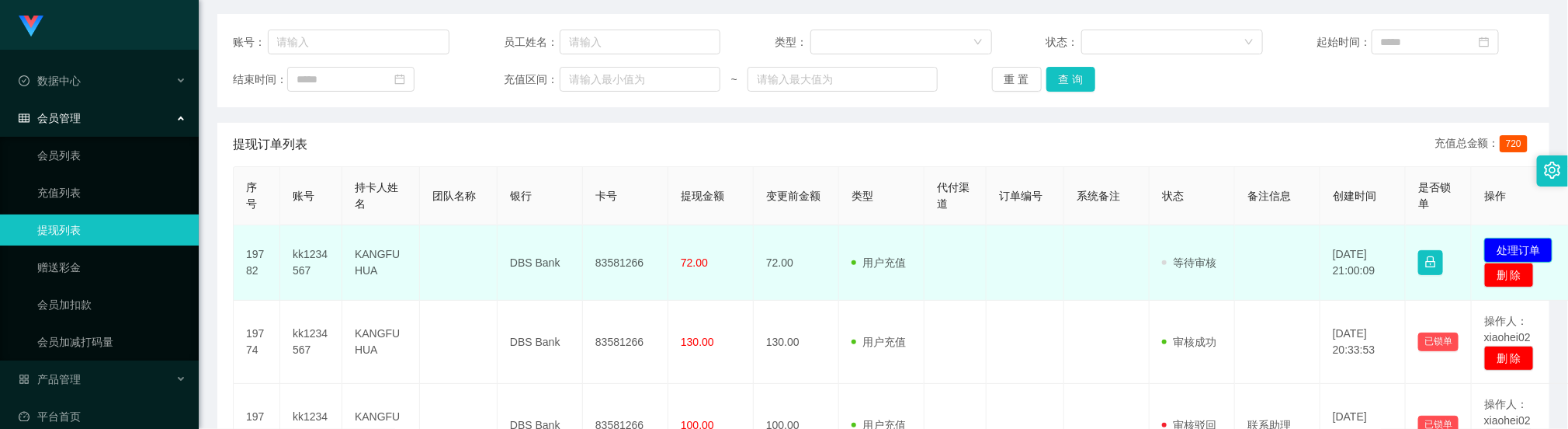
click at [1535, 247] on button "处理订单" at bounding box center [1518, 250] width 69 height 25
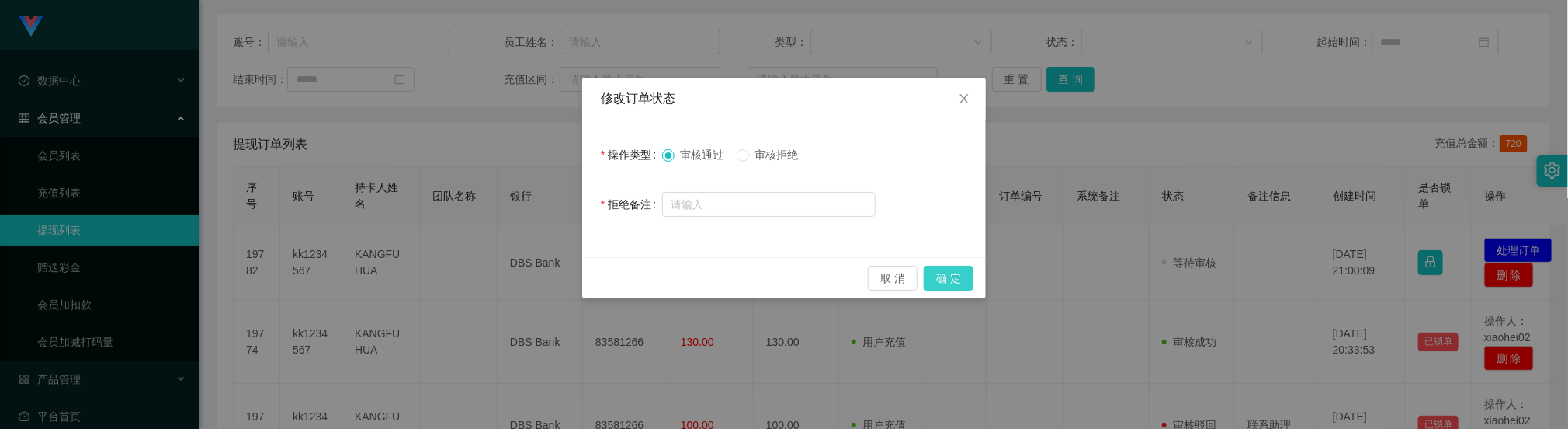
click at [976, 294] on div "取 消 确 定" at bounding box center [784, 277] width 403 height 41
click at [968, 278] on button "确 定" at bounding box center [948, 278] width 49 height 25
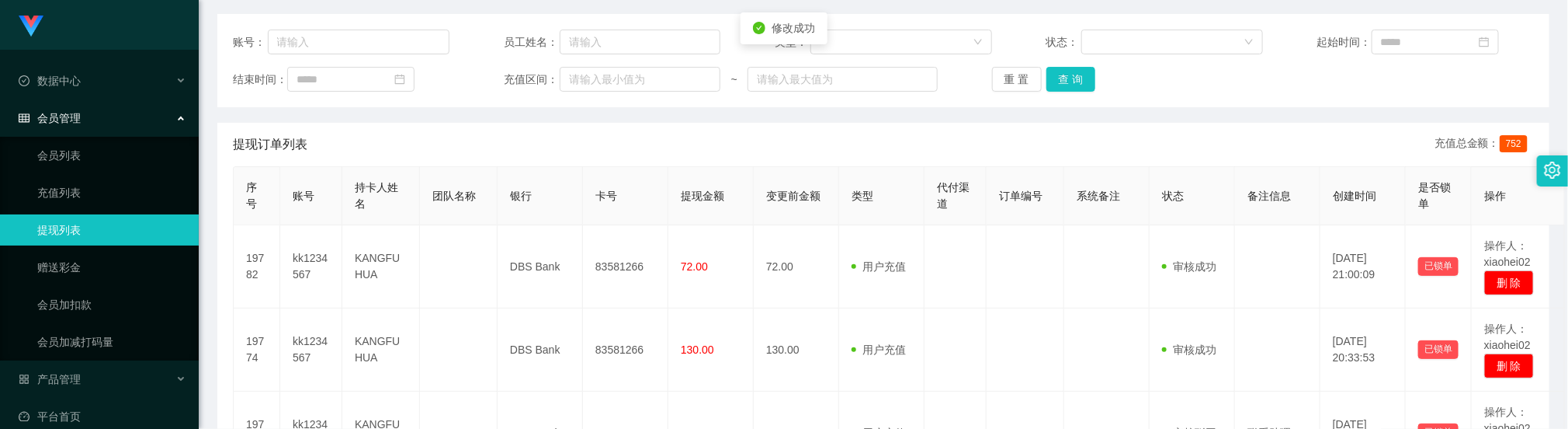
scroll to position [192, 0]
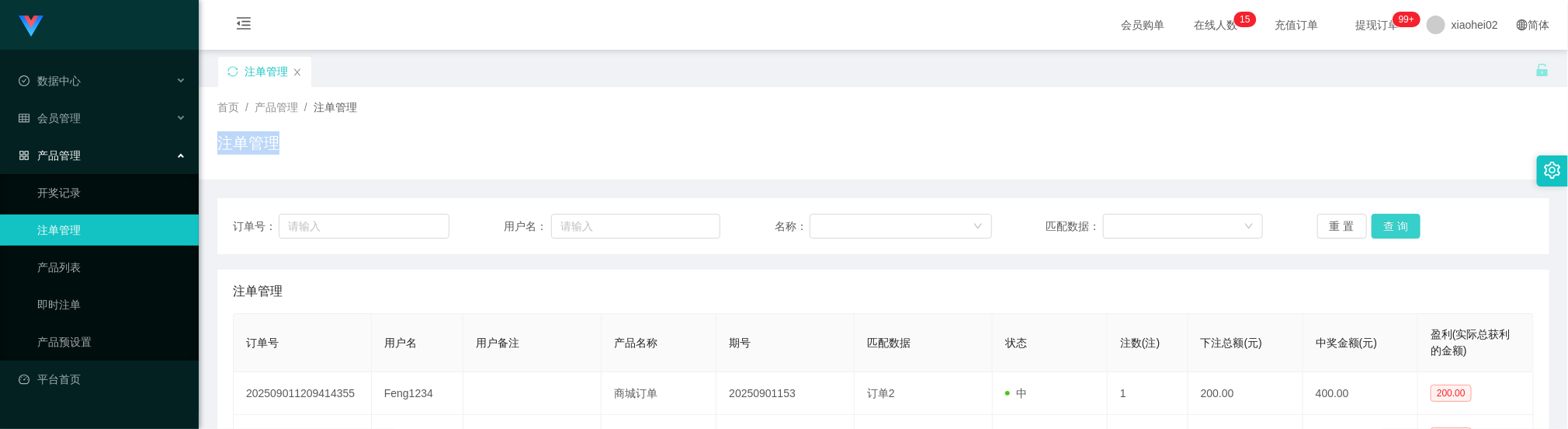
click at [1391, 217] on button "查 询" at bounding box center [1395, 226] width 49 height 25
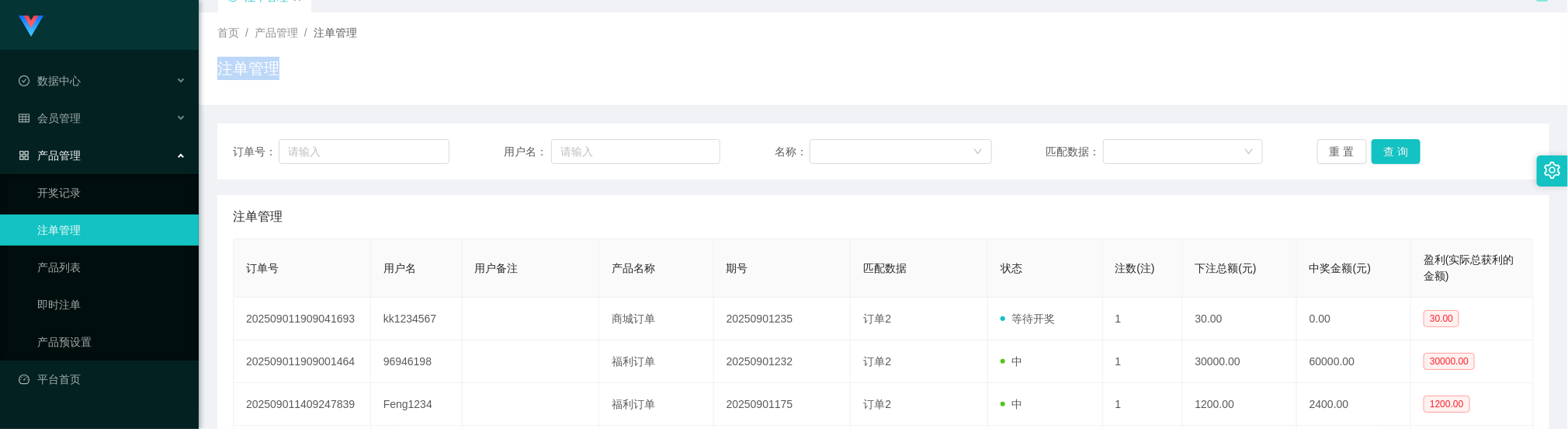
scroll to position [116, 0]
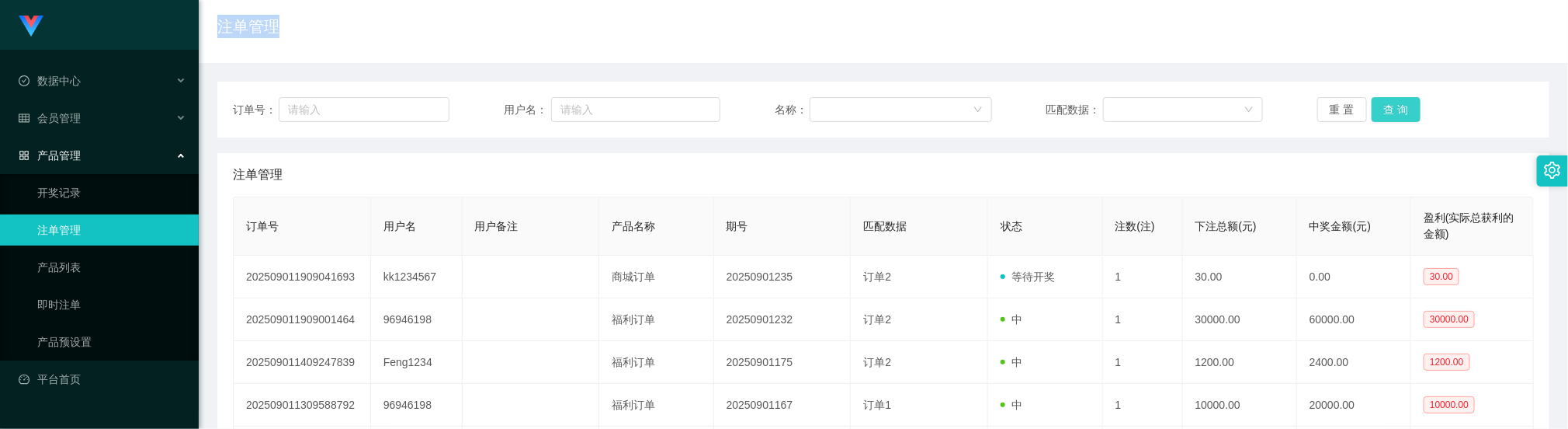
click at [1405, 119] on button "查 询" at bounding box center [1395, 109] width 49 height 25
click at [1395, 115] on button "查 询" at bounding box center [1395, 109] width 49 height 25
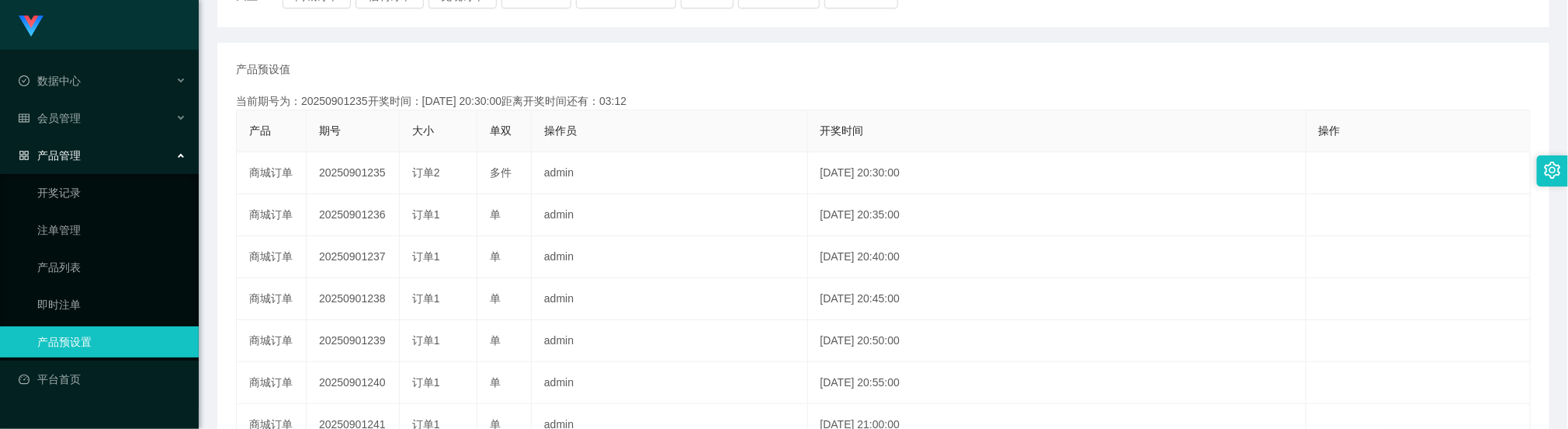
scroll to position [116, 0]
